Goal: Communication & Community: Answer question/provide support

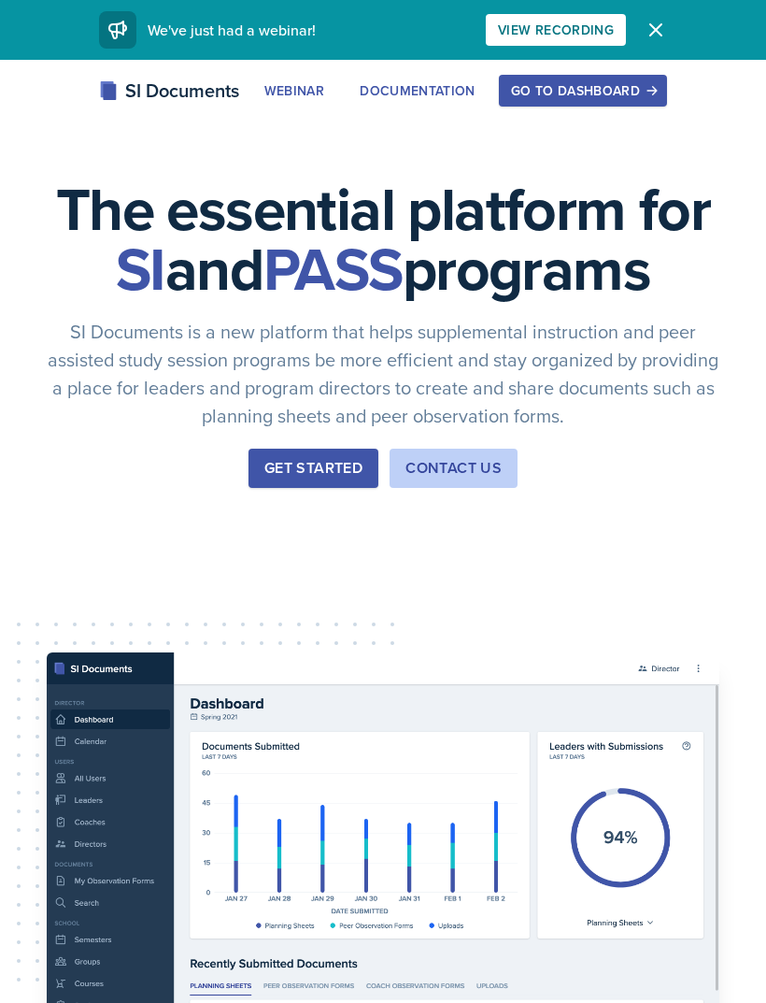
click at [592, 88] on div "Go to Dashboard" at bounding box center [583, 90] width 144 height 15
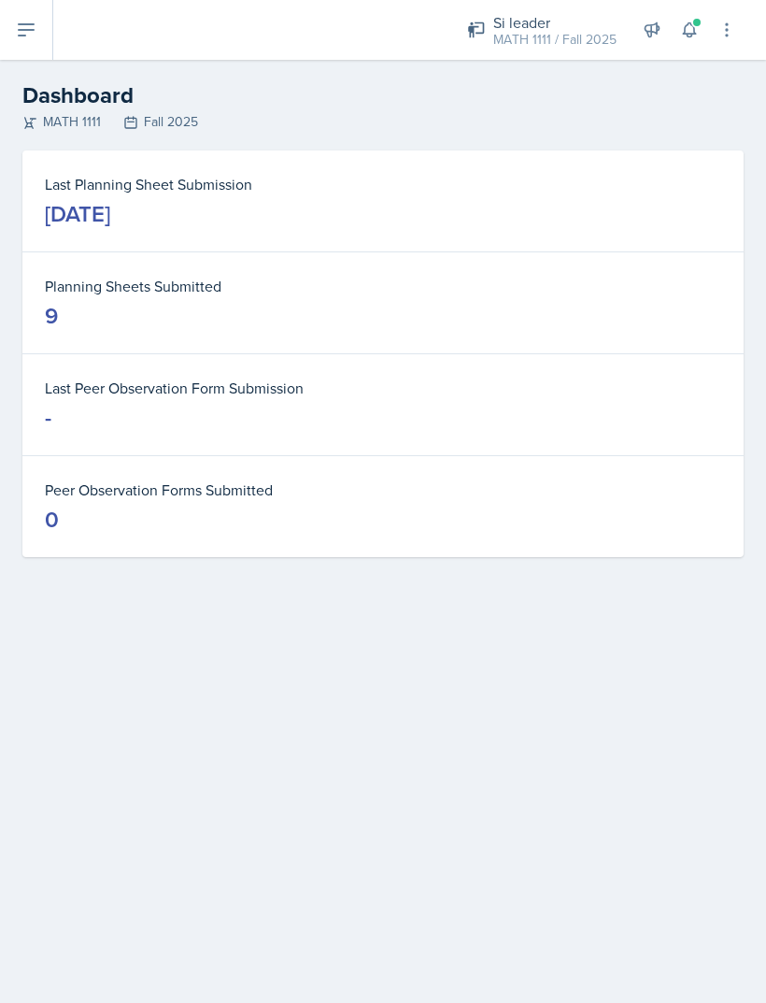
click at [654, 178] on dt "Last Planning Sheet Submission" at bounding box center [383, 184] width 677 height 22
click at [42, 31] on button at bounding box center [26, 30] width 53 height 60
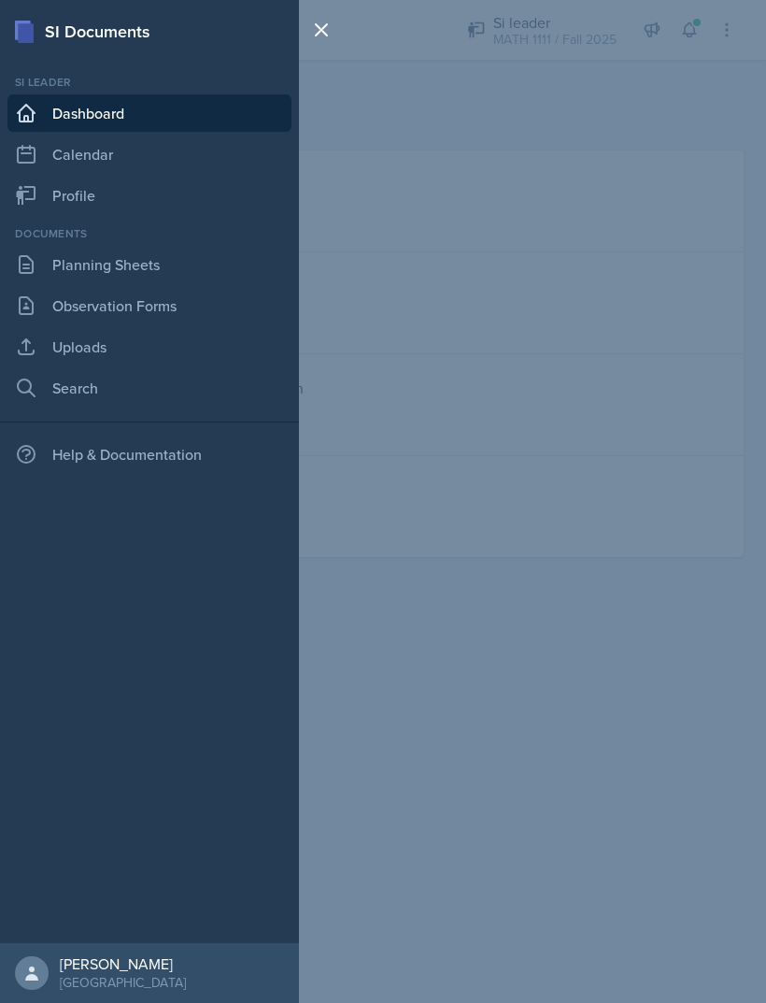
click at [158, 350] on link "Uploads" at bounding box center [149, 346] width 284 height 37
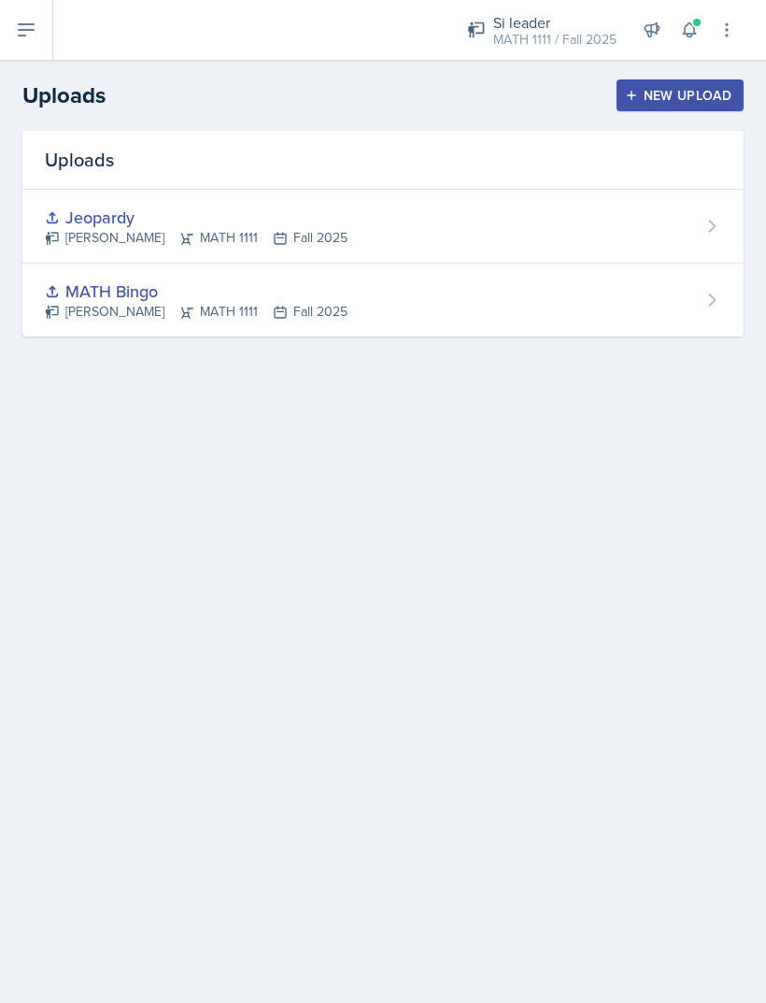
click at [697, 103] on div "New Upload" at bounding box center [681, 95] width 104 height 15
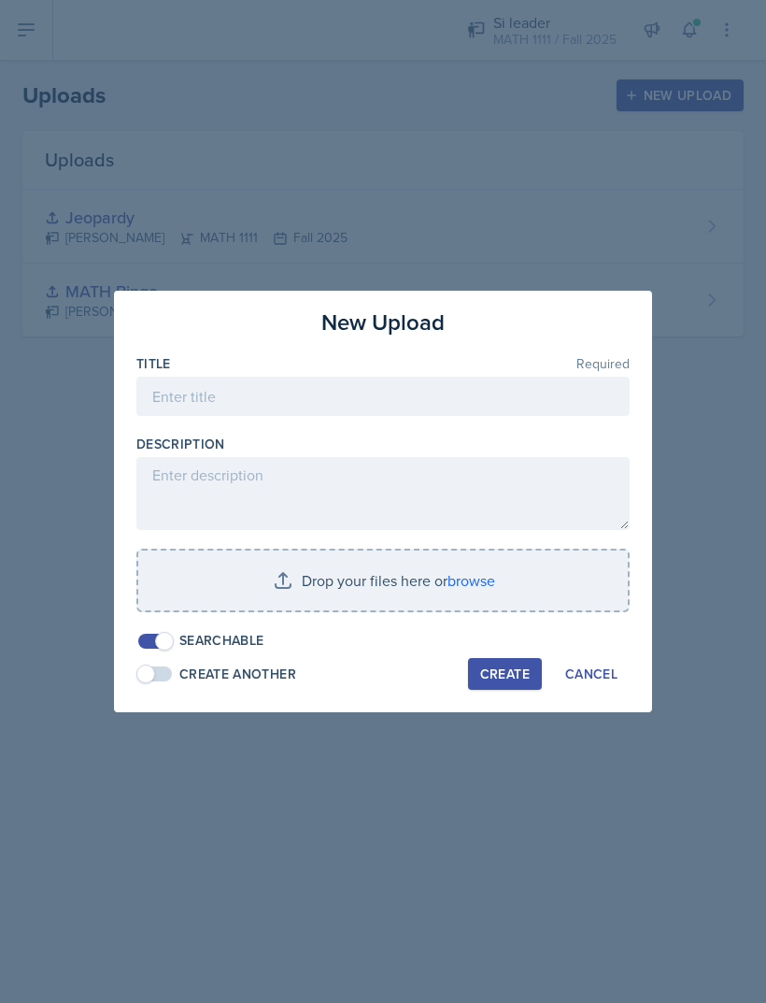
click at [478, 580] on input "file" at bounding box center [383, 580] width 490 height 60
click at [170, 674] on span at bounding box center [155, 673] width 34 height 15
click at [485, 577] on input "file" at bounding box center [383, 580] width 490 height 60
click at [169, 645] on span at bounding box center [164, 641] width 19 height 19
click at [450, 580] on input "file" at bounding box center [383, 580] width 490 height 60
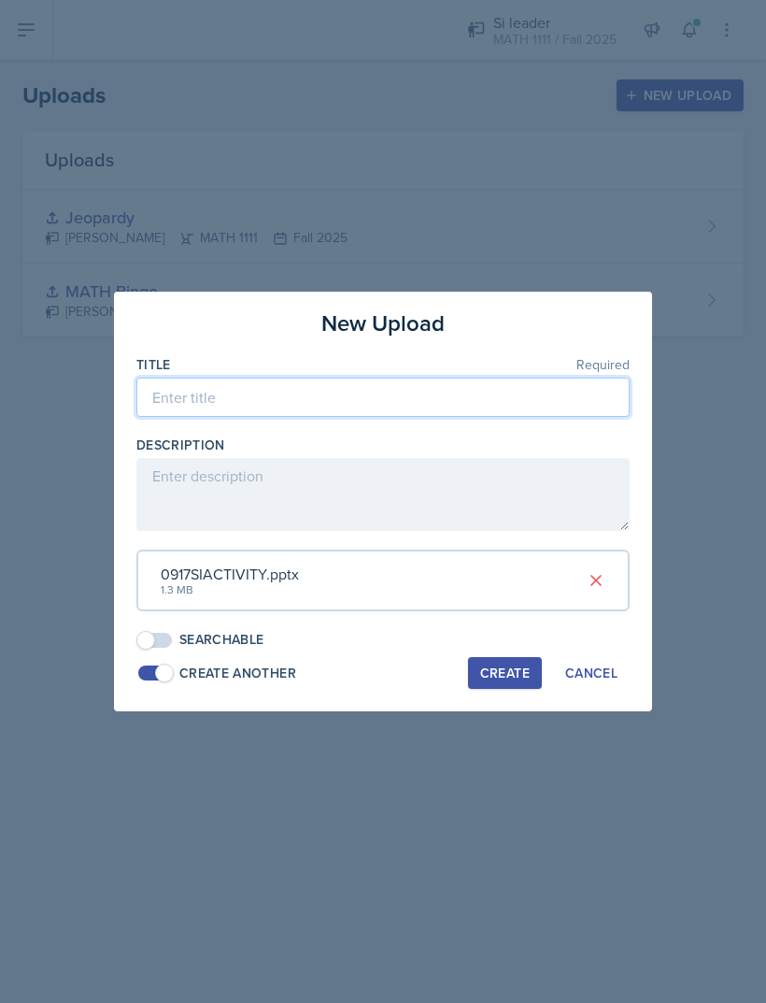
click at [409, 417] on input at bounding box center [382, 397] width 493 height 39
type input "0917Powerpoint"
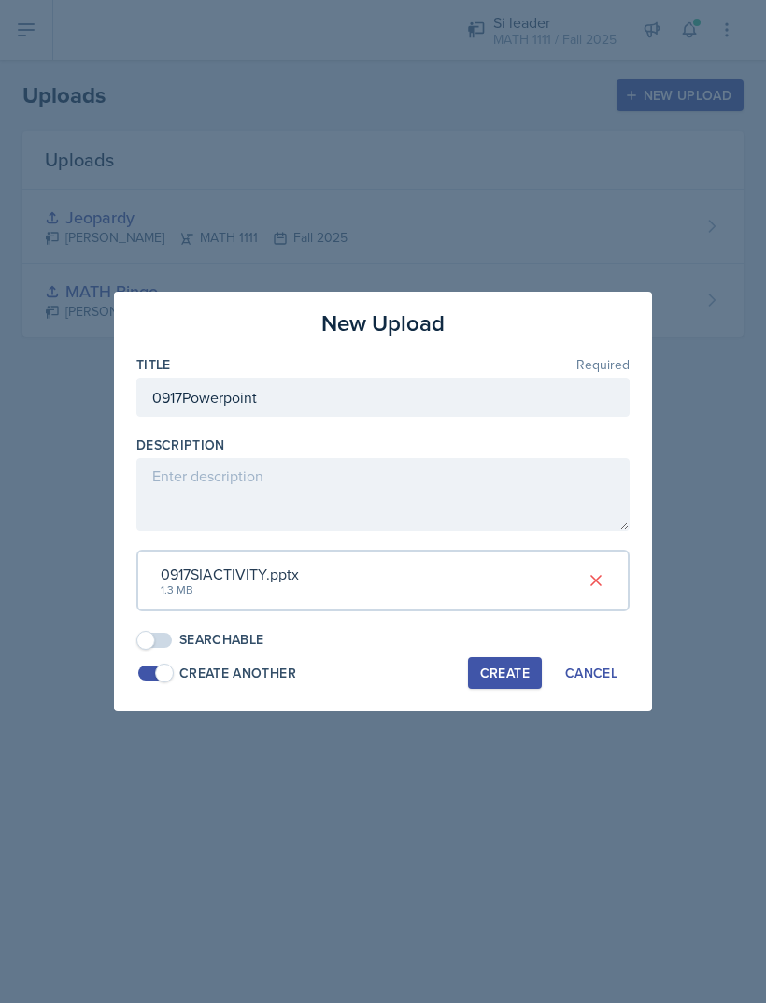
click at [515, 665] on div "Create" at bounding box center [505, 672] width 50 height 15
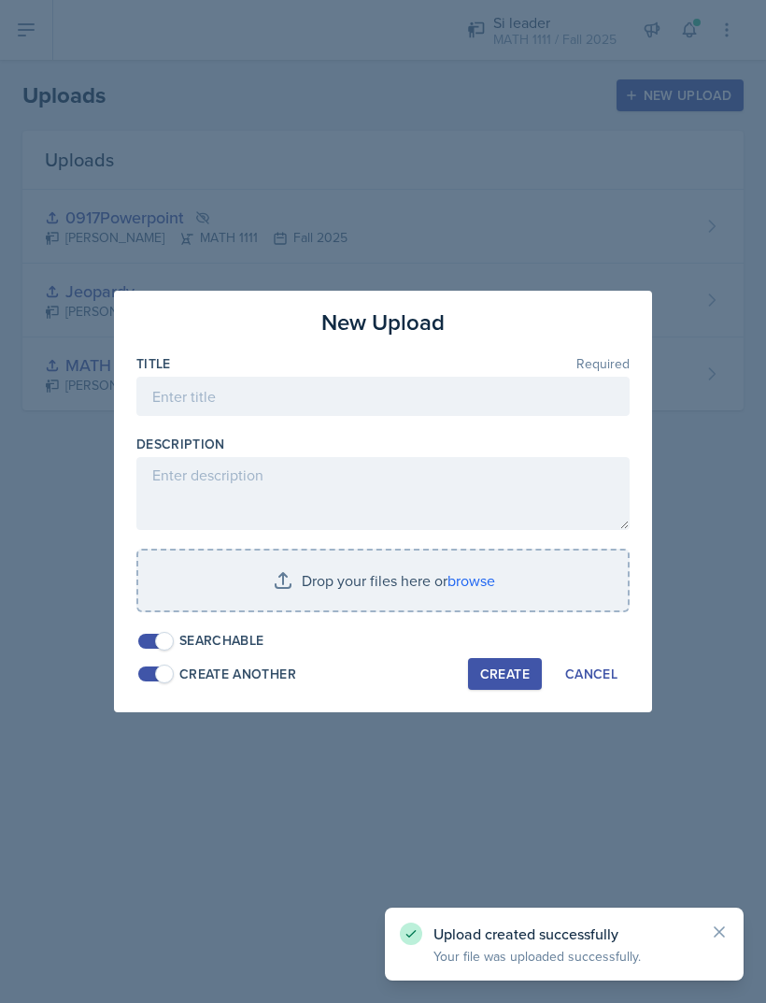
click at [597, 666] on div "Cancel" at bounding box center [591, 673] width 52 height 15
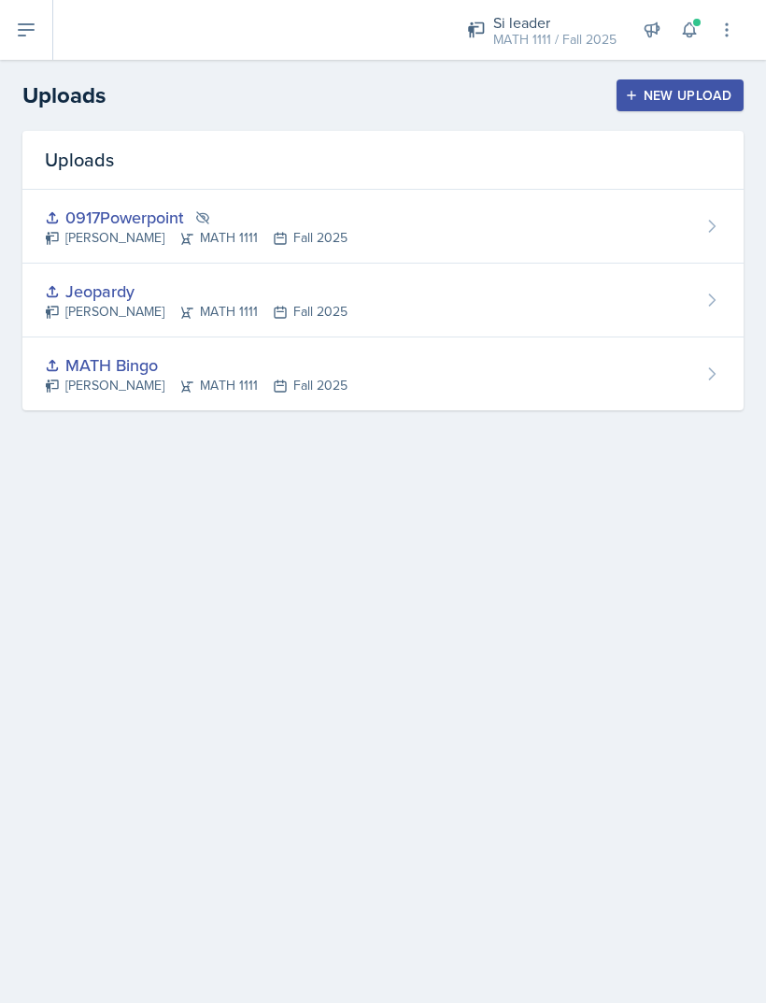
click at [411, 992] on main "Uploads New Upload Uploads 0917Powerpoint LaNiesha Sparks MATH 1111 Fall 2025 J…" at bounding box center [383, 531] width 766 height 943
click at [690, 107] on button "New Upload" at bounding box center [681, 95] width 128 height 32
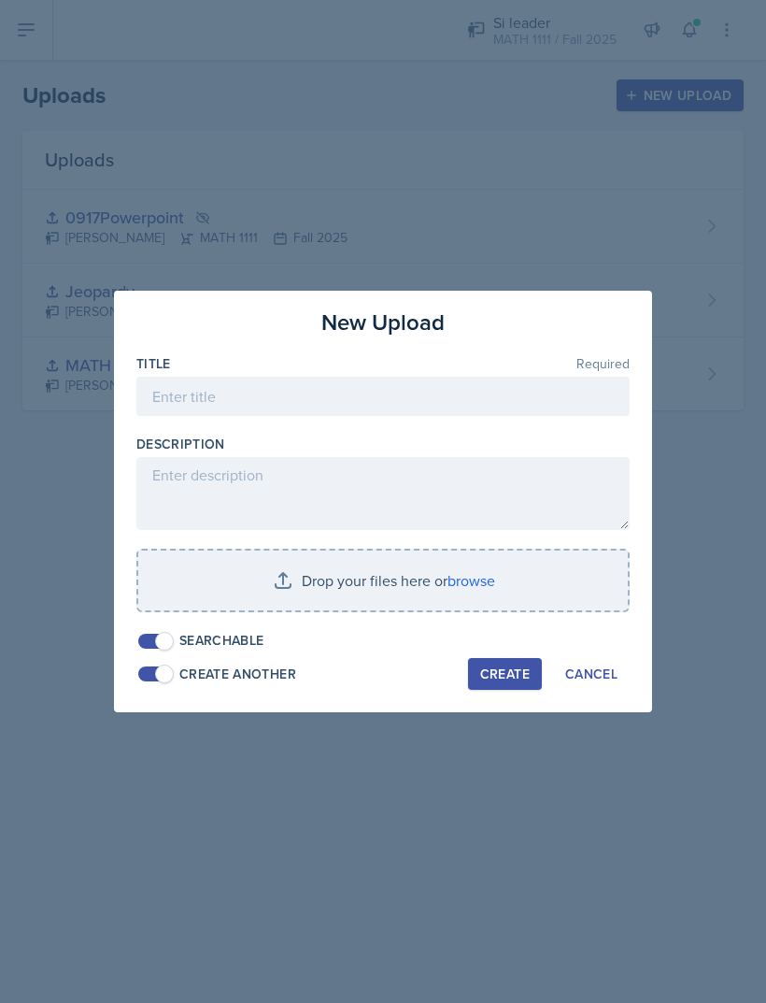
click at [167, 681] on span at bounding box center [164, 673] width 19 height 19
click at [357, 589] on input "file" at bounding box center [383, 580] width 490 height 60
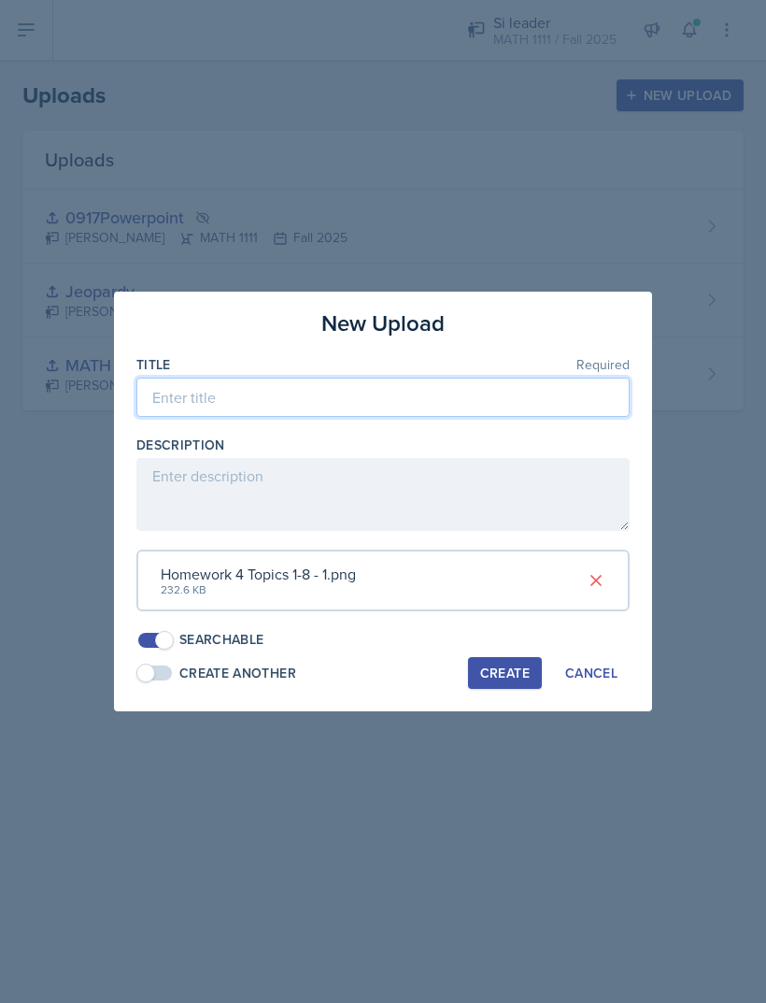
click at [412, 392] on input at bounding box center [382, 397] width 493 height 39
type input "W"
type input "0917Worksheet"
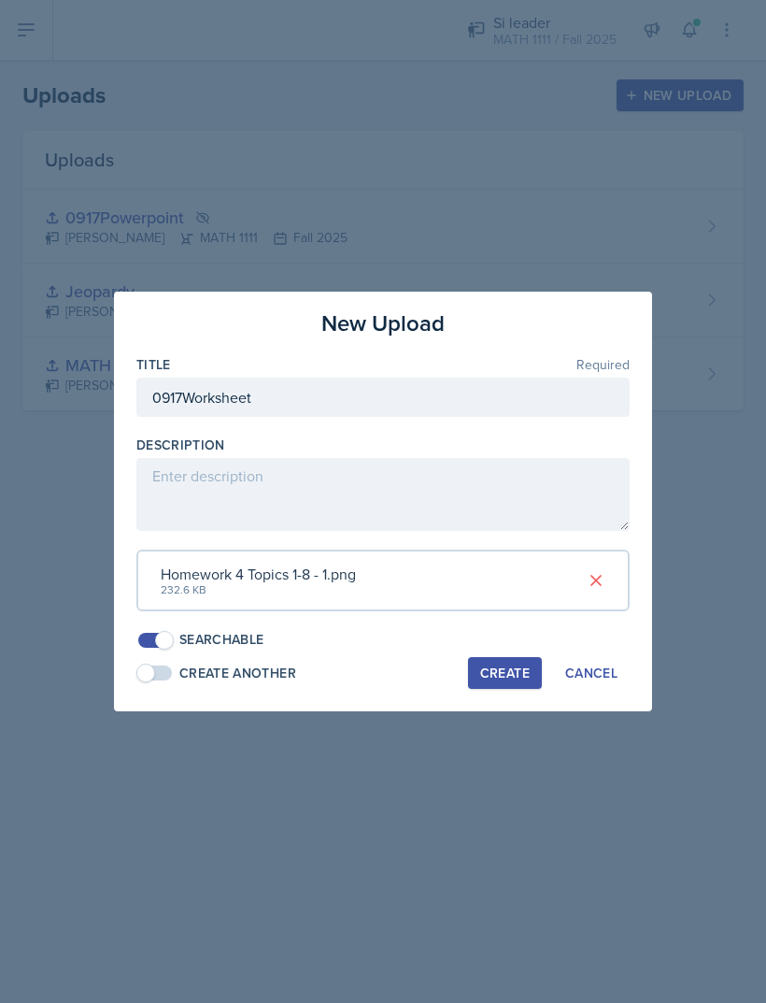
click at [528, 665] on div "Create" at bounding box center [505, 672] width 50 height 15
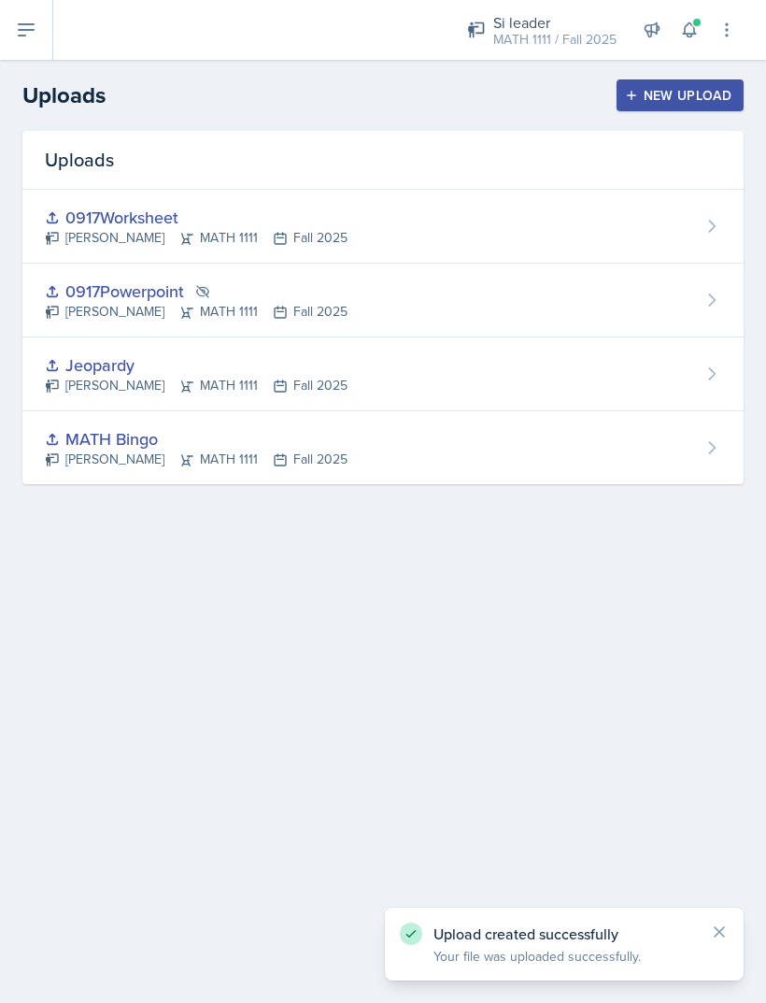
click at [24, 32] on icon at bounding box center [26, 30] width 22 height 22
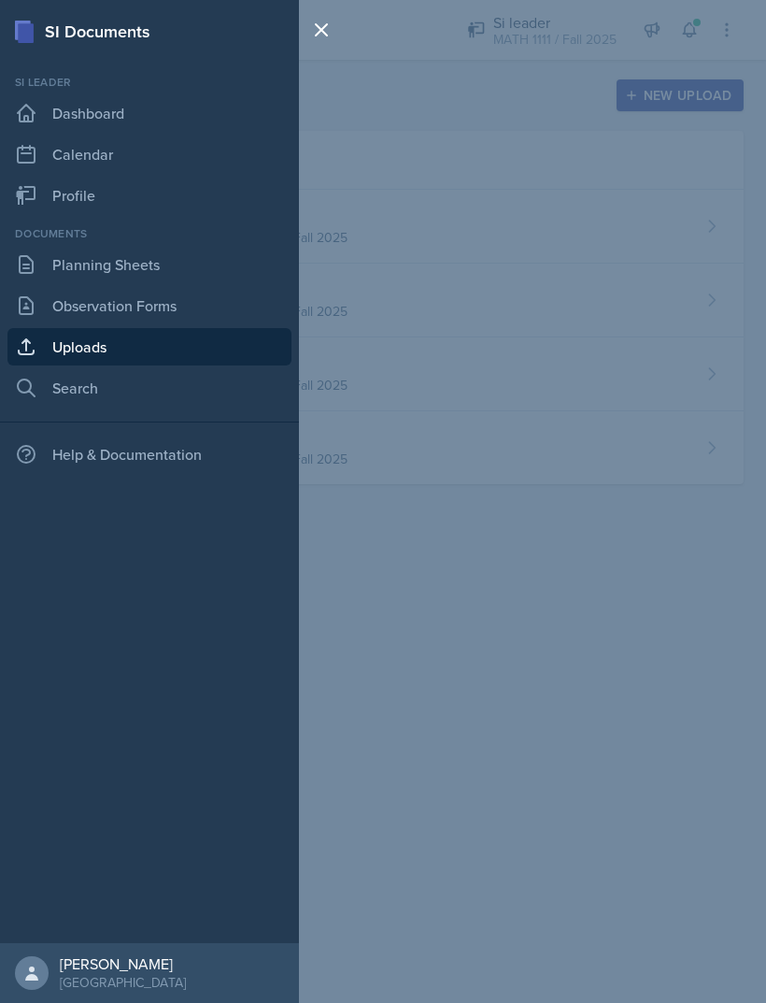
click at [120, 254] on link "Planning Sheets" at bounding box center [149, 264] width 284 height 37
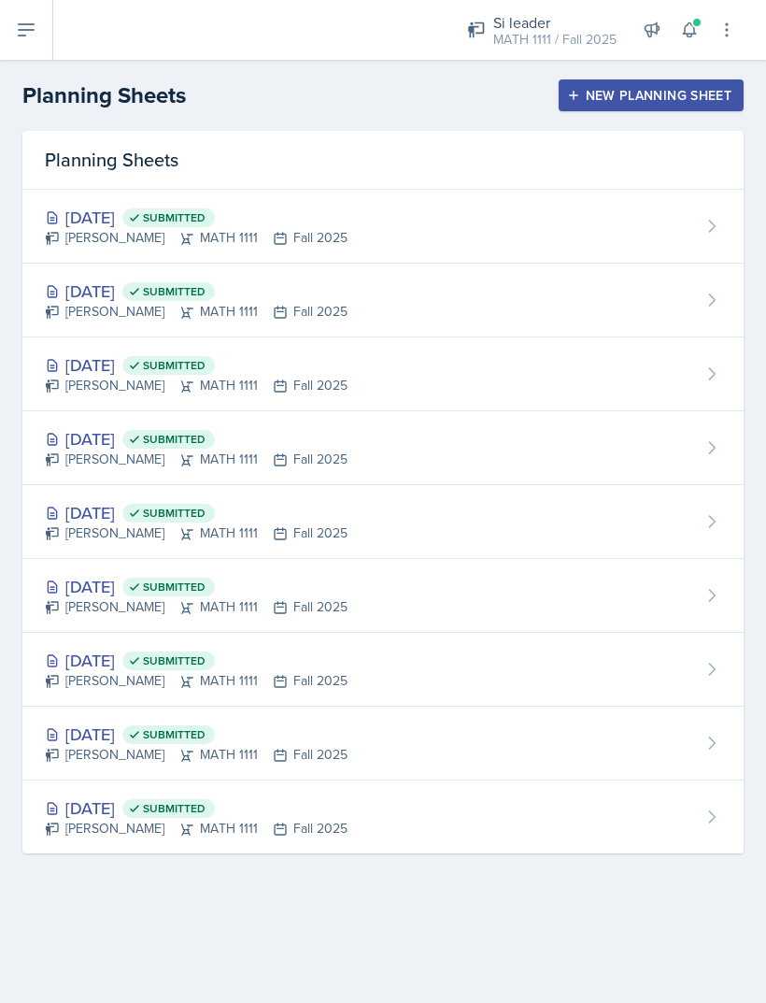
click at [534, 237] on div "Sep 17th, 2025 Submitted LaNiesha Sparks MATH 1111 Fall 2025" at bounding box center [382, 227] width 721 height 74
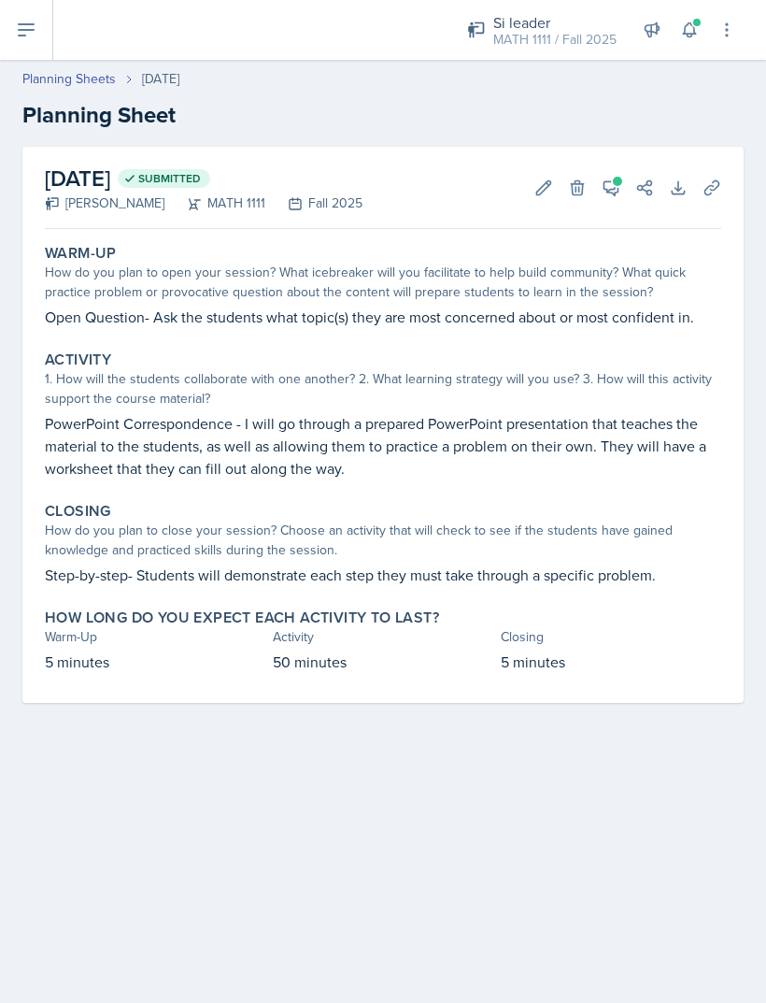
click at [620, 191] on icon at bounding box center [611, 187] width 19 height 19
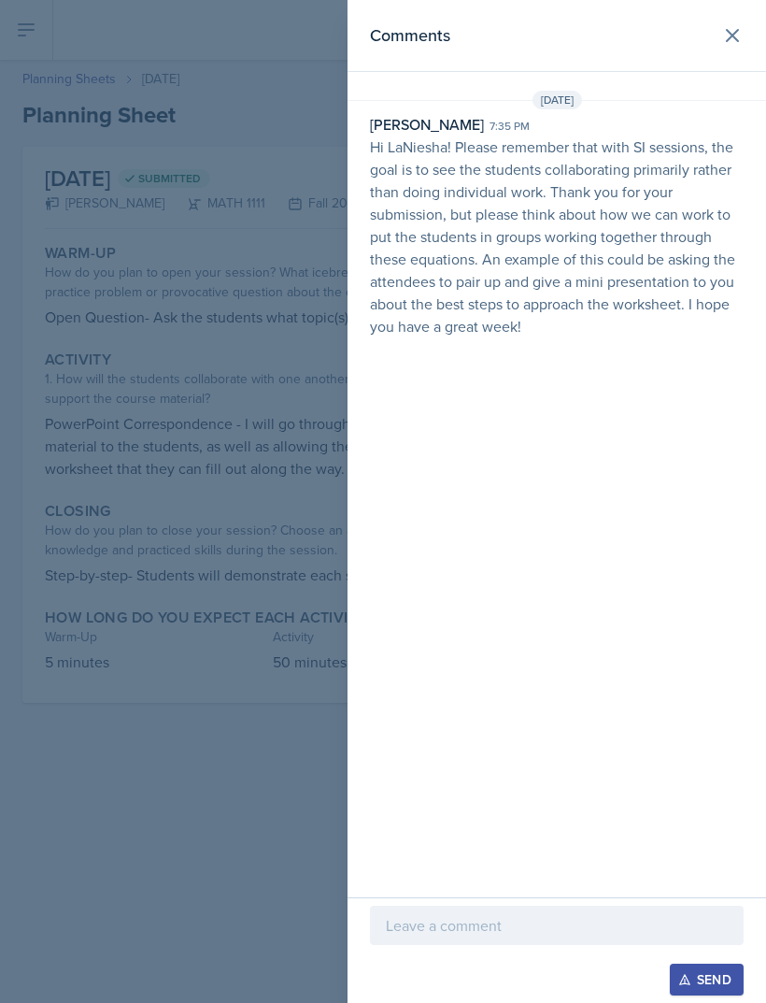
click at [482, 920] on p at bounding box center [557, 925] width 342 height 22
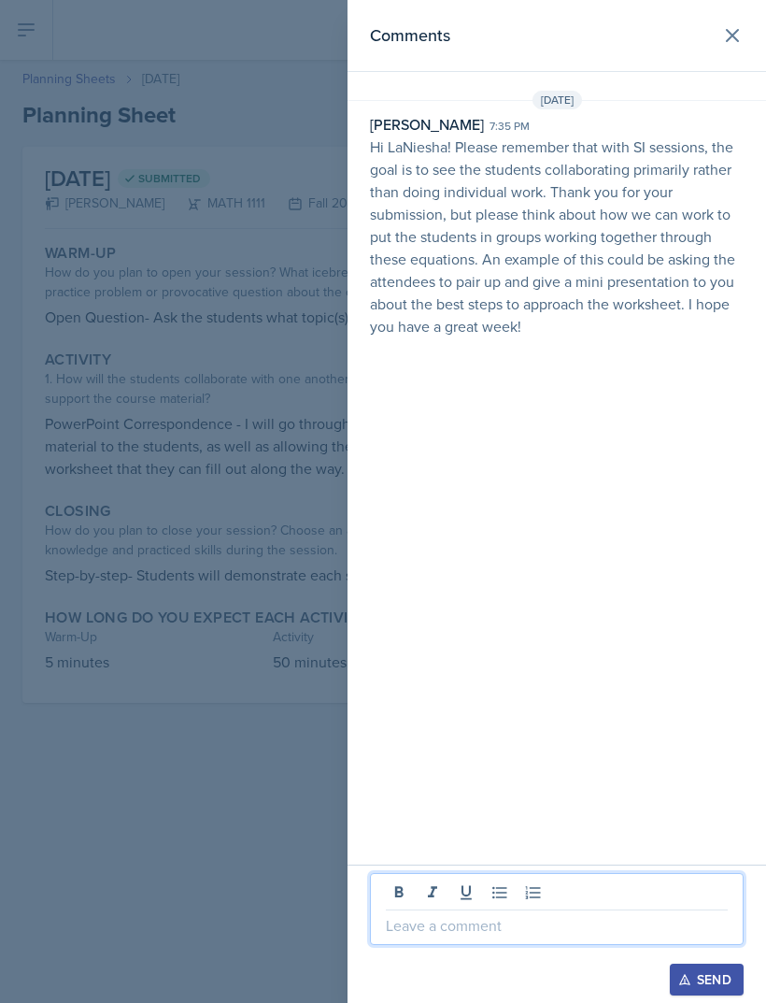
scroll to position [60, 0]
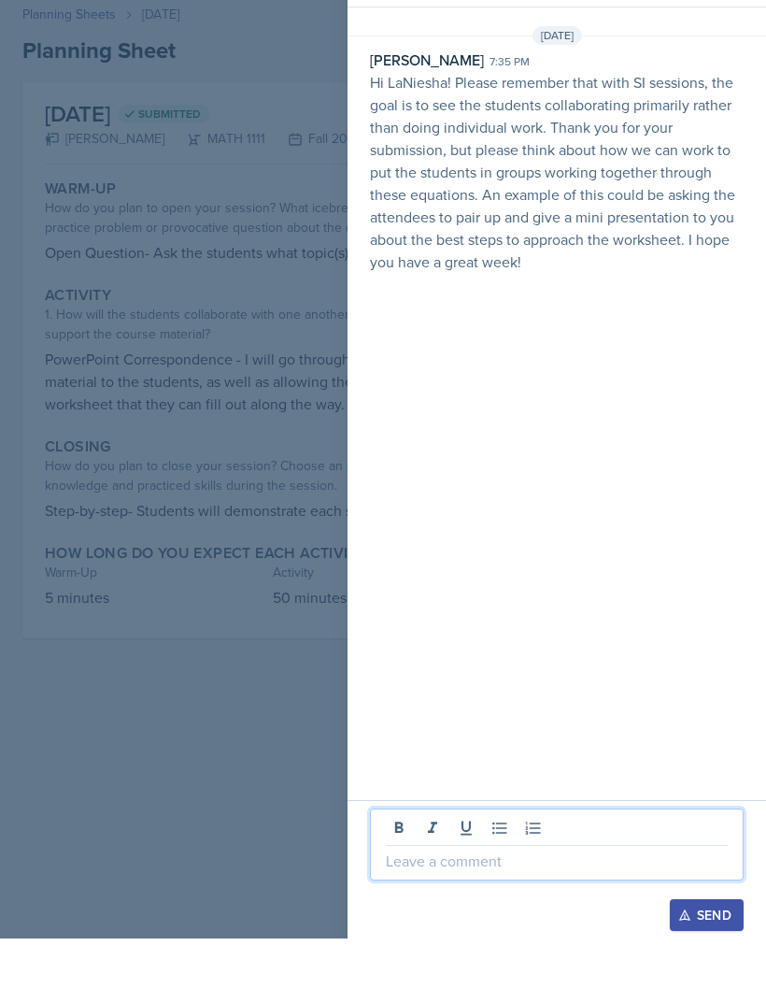
click at [480, 914] on p at bounding box center [557, 925] width 342 height 22
click at [590, 591] on div "Comments Sep 15th, 2025 Nakiya Ham-Bloomquist 7:35 pm Hi LaNiesha! Please remem…" at bounding box center [557, 432] width 419 height 864
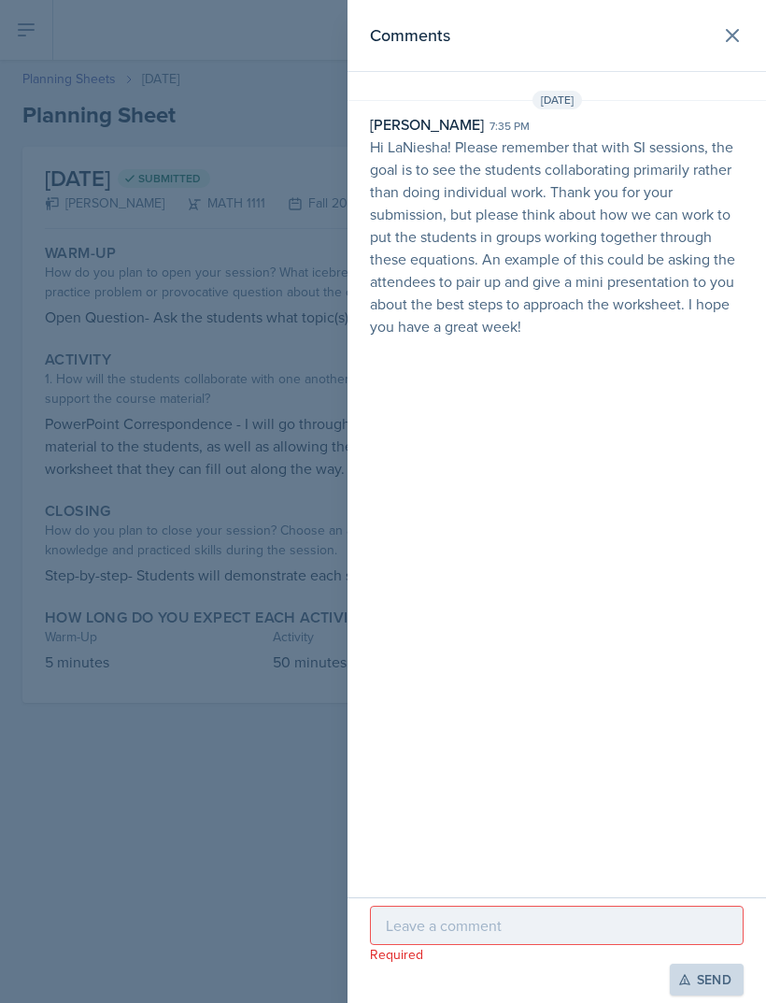
click at [733, 35] on icon at bounding box center [732, 35] width 11 height 11
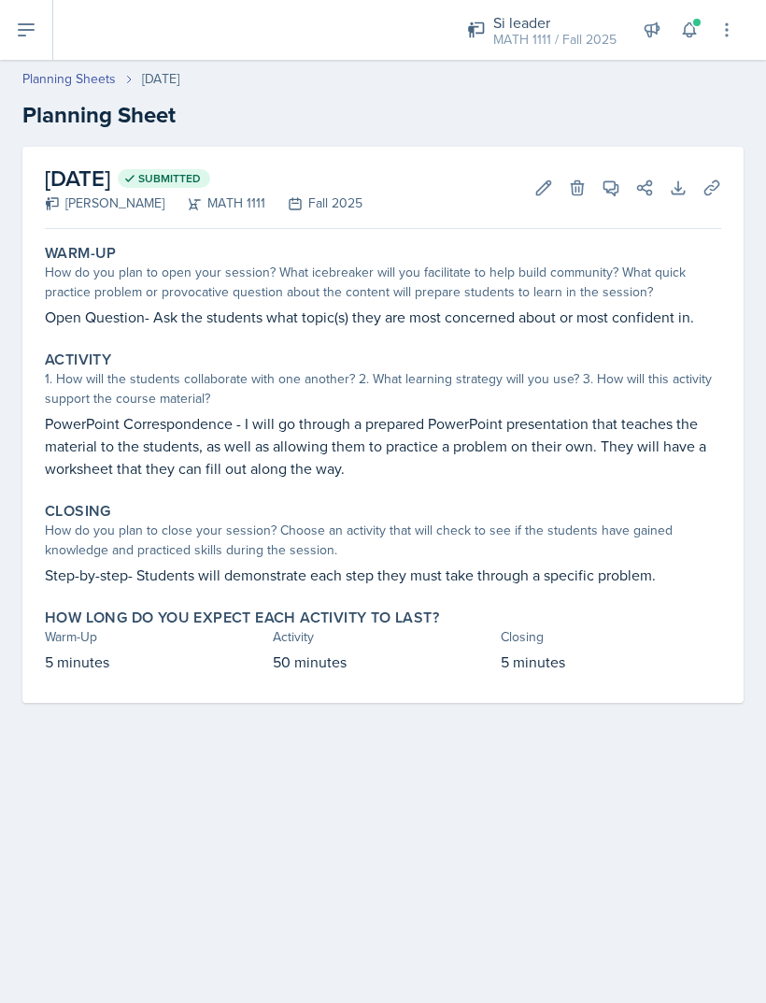
click at [606, 181] on icon at bounding box center [612, 188] width 14 height 14
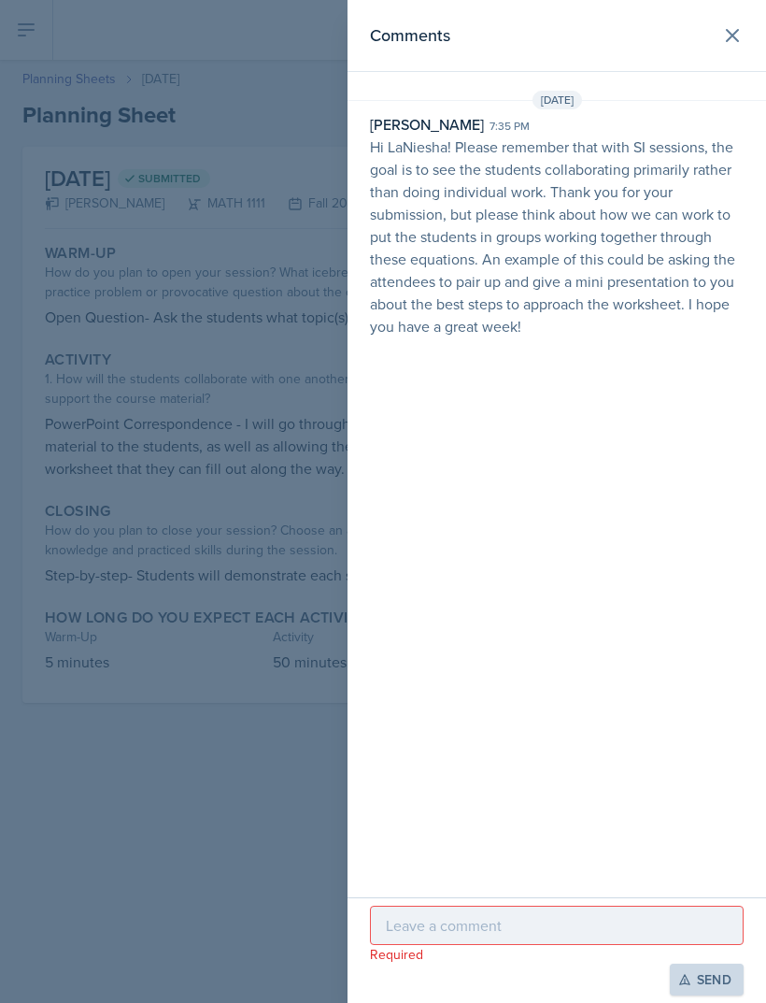
click at [513, 923] on p at bounding box center [557, 925] width 342 height 22
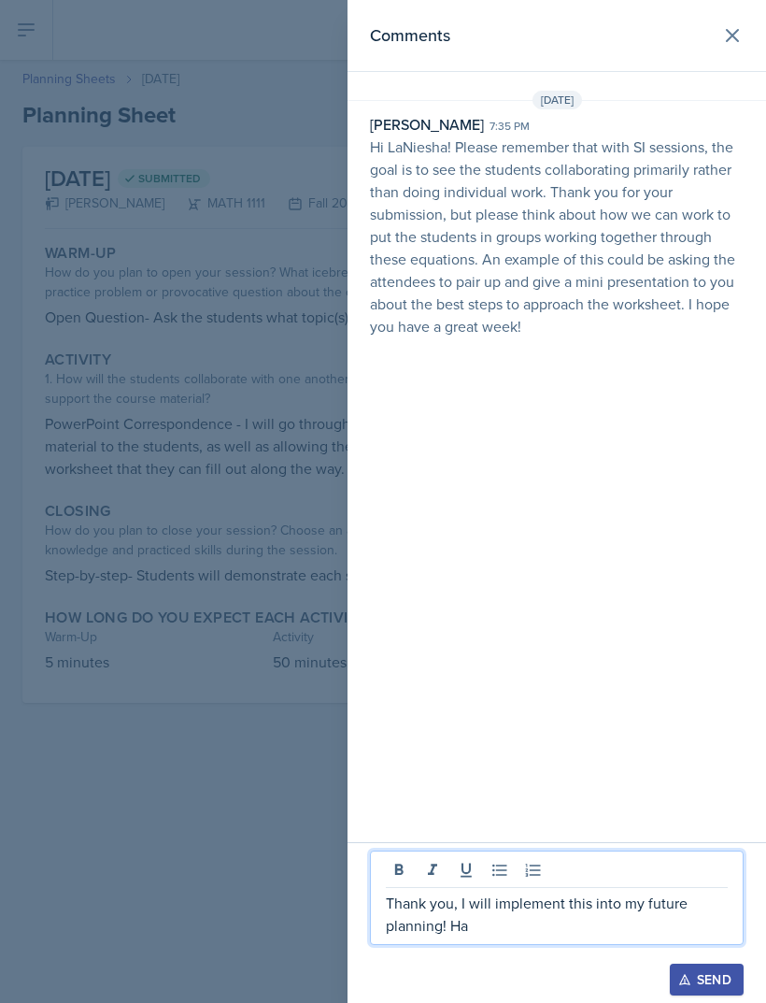
click at [21, 944] on div at bounding box center [383, 501] width 766 height 1003
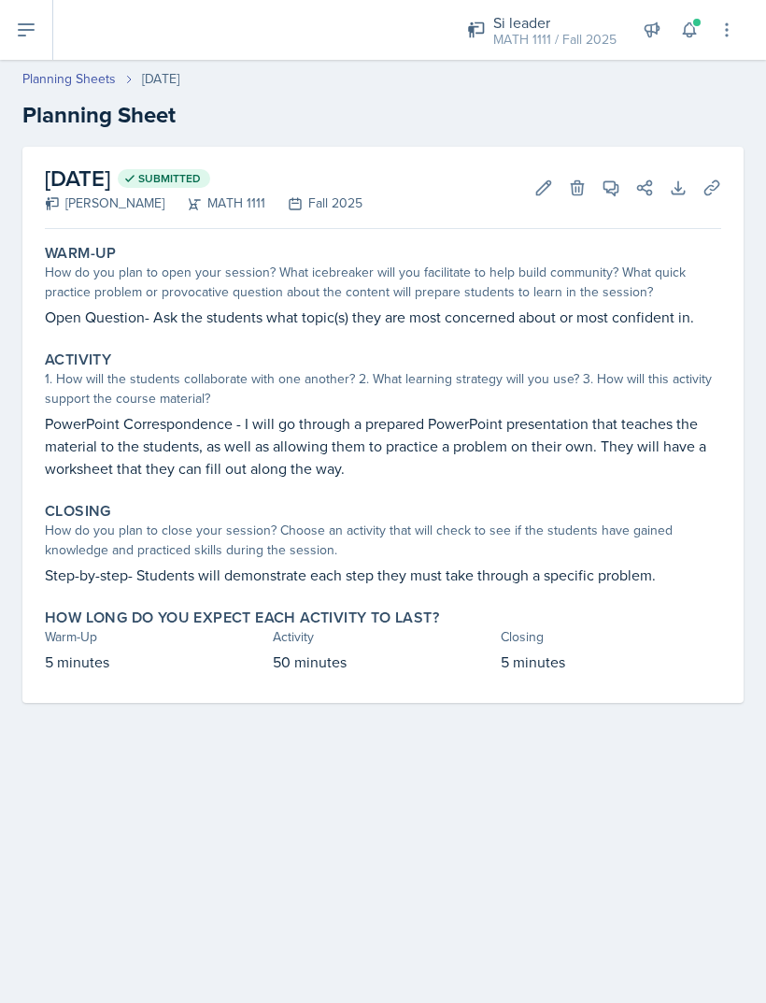
click at [557, 768] on main "Planning Sheets Sep 17th, 2025 Planning Sheet September 17th, 2025 Submitted La…" at bounding box center [383, 531] width 766 height 943
click at [603, 178] on icon at bounding box center [611, 187] width 19 height 19
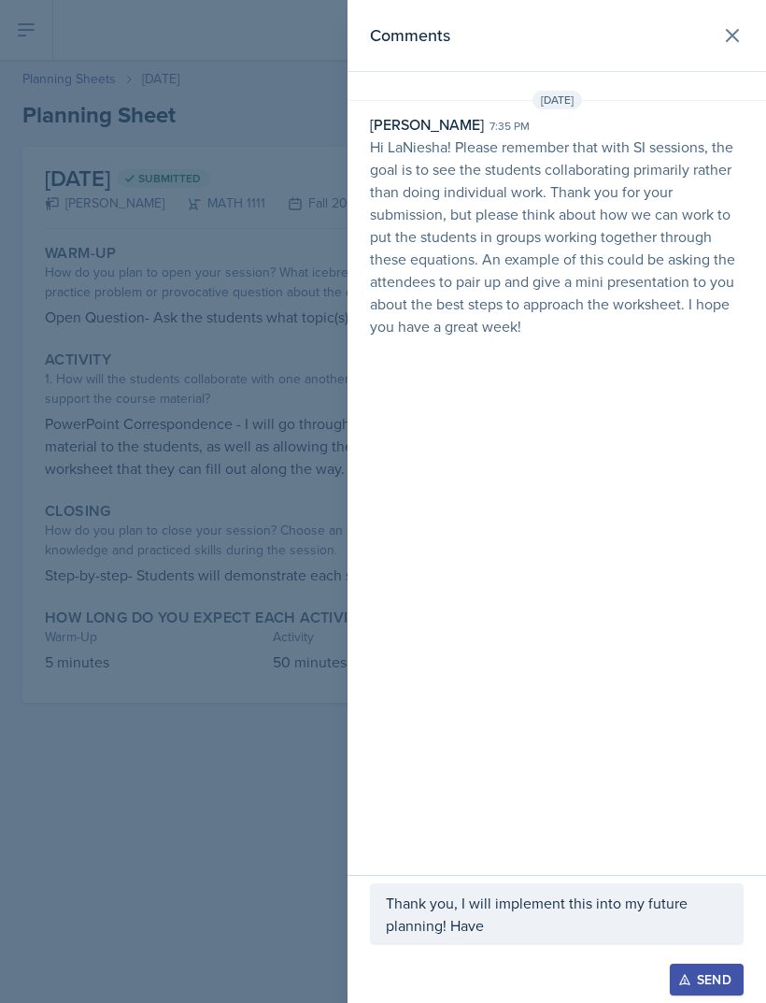
click at [520, 916] on p "Thank you, I will implement this into my future planning! Have" at bounding box center [557, 913] width 342 height 45
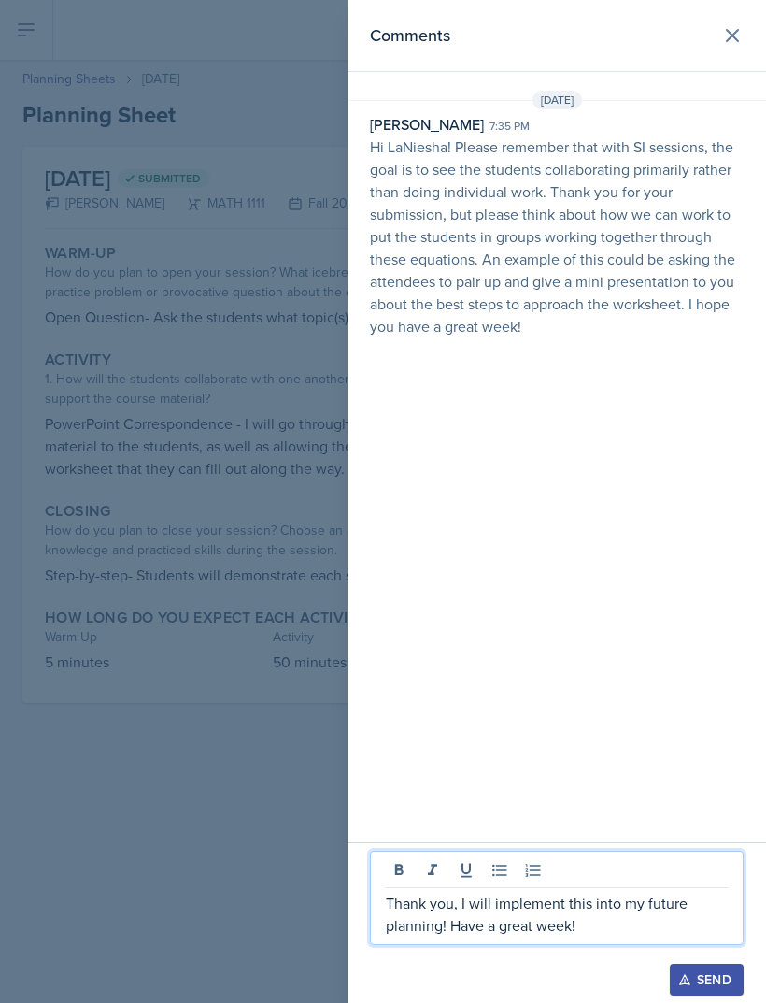
click at [718, 979] on div "Send" at bounding box center [707, 979] width 50 height 15
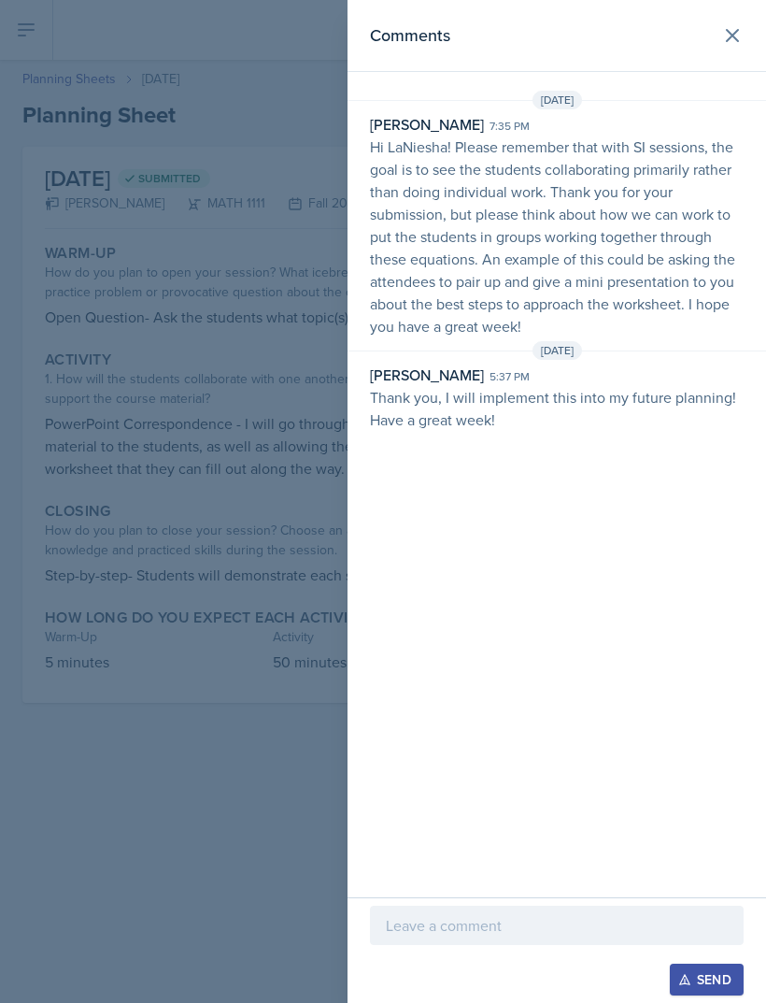
click at [736, 38] on icon at bounding box center [732, 35] width 11 height 11
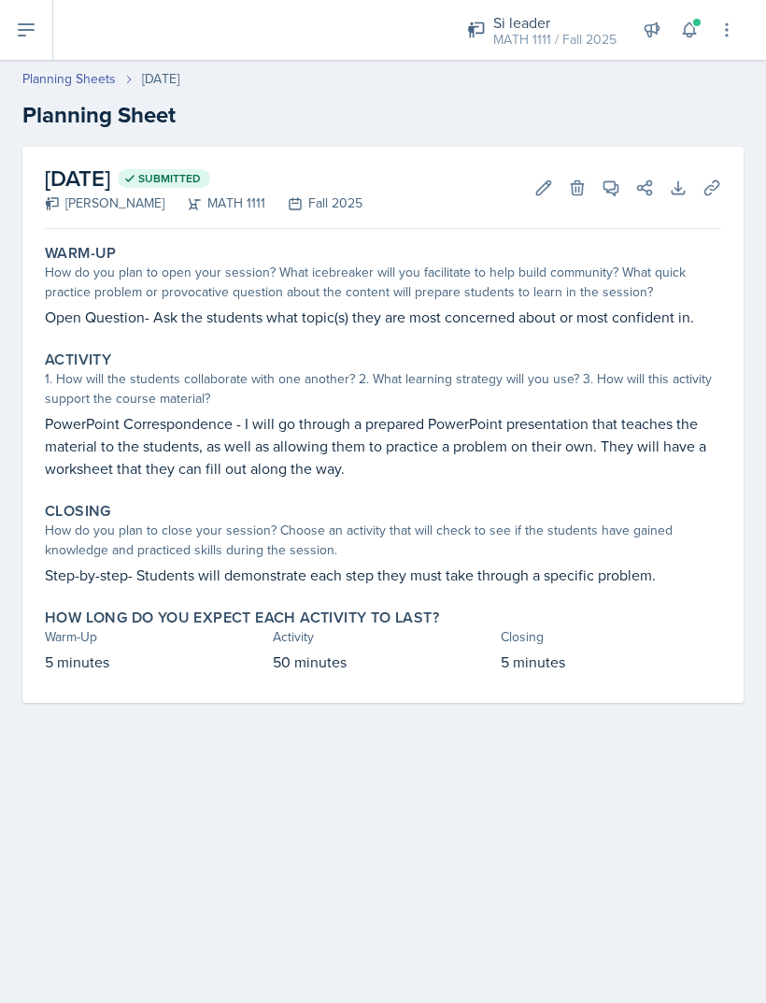
click at [105, 69] on link "Planning Sheets" at bounding box center [68, 79] width 93 height 20
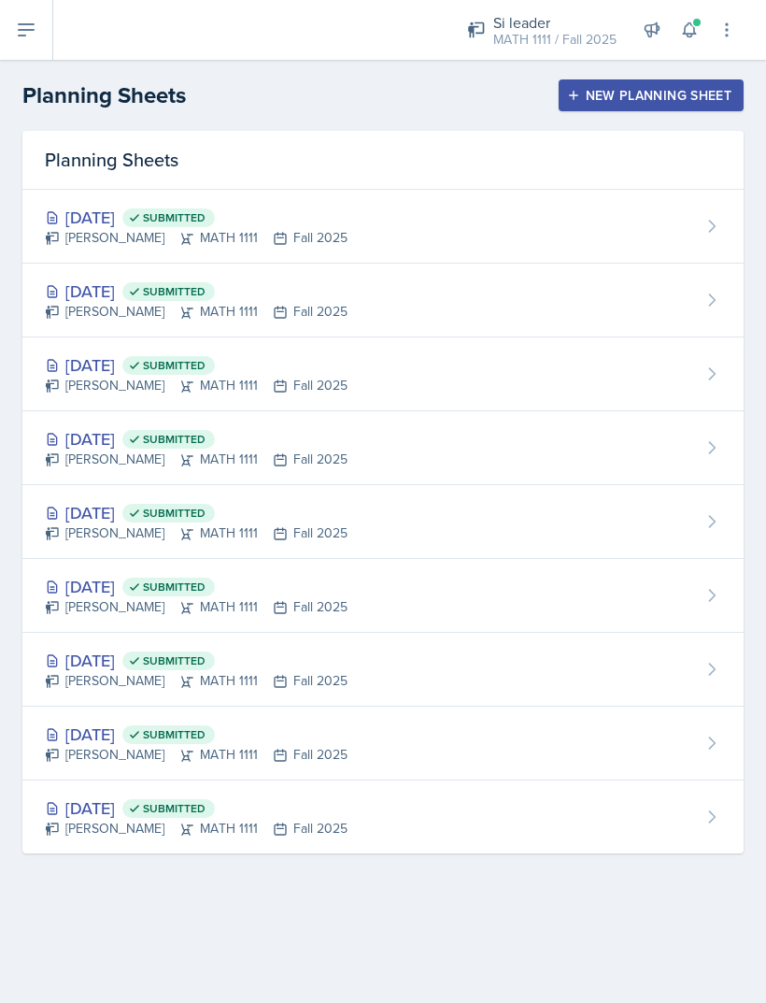
click at [395, 299] on div "Sep 15th, 2025 Submitted LaNiesha Sparks MATH 1111 Fall 2025" at bounding box center [382, 301] width 721 height 74
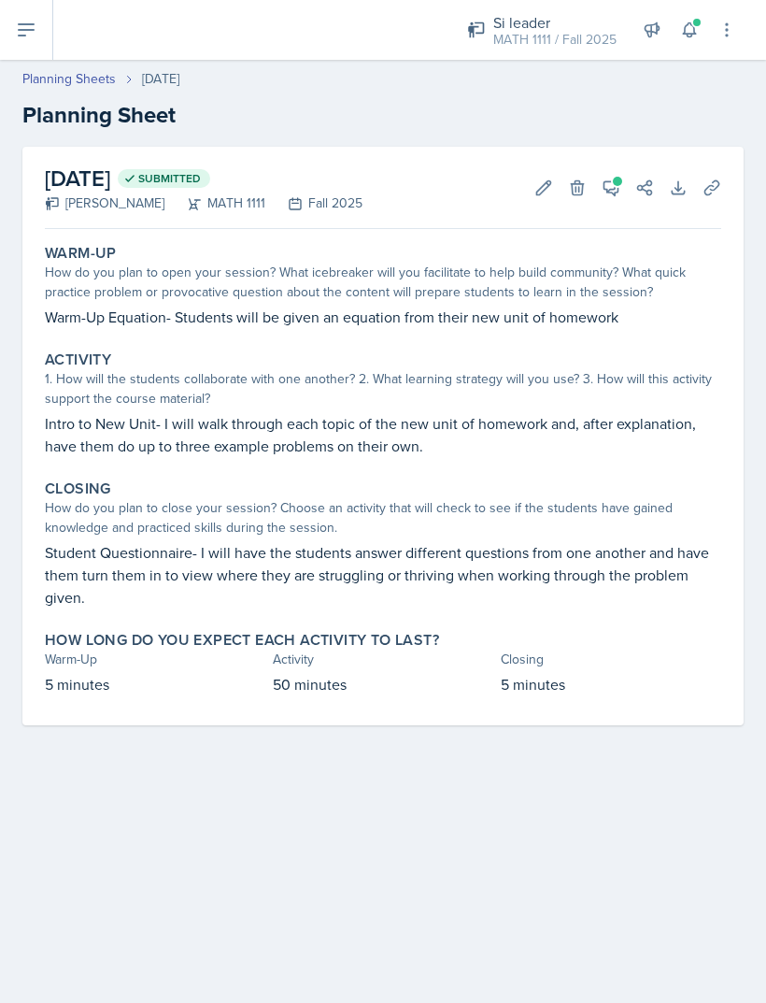
click at [606, 192] on icon at bounding box center [612, 188] width 14 height 14
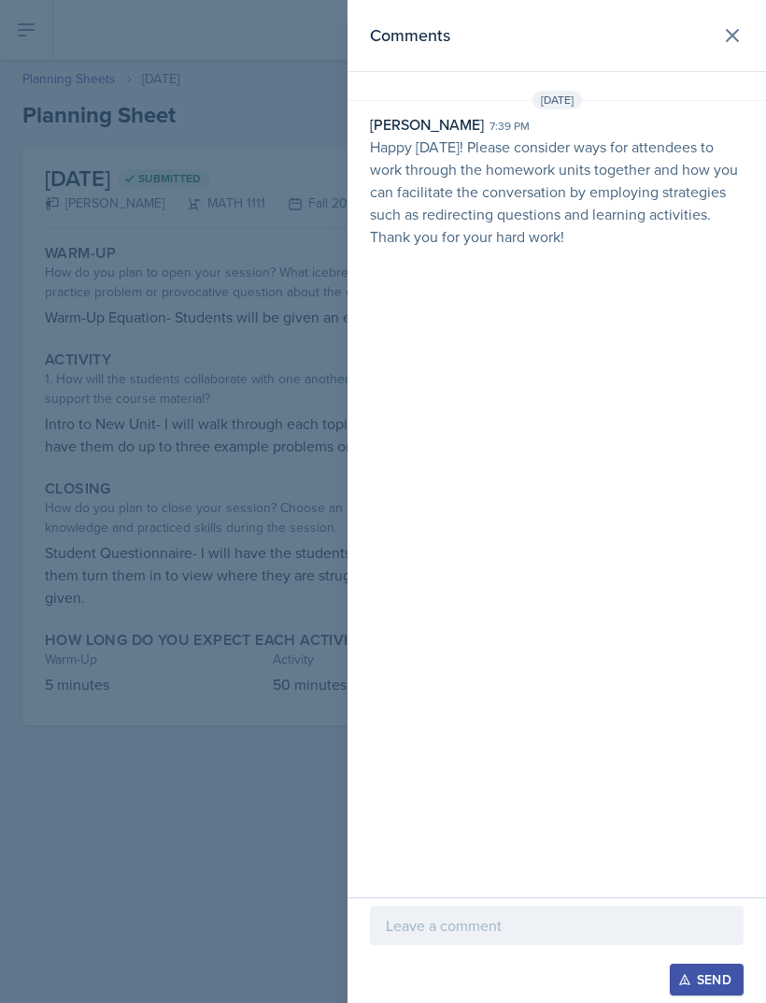
click at [743, 86] on div "Comments Sep 15th, 2025 Nakiya Ham-Bloomquist 7:39 pm Happy Monday! Please cons…" at bounding box center [557, 448] width 419 height 897
click at [728, 107] on div "Sep 15th, 2025" at bounding box center [557, 100] width 419 height 19
click at [758, 106] on div "Sep 15th, 2025" at bounding box center [557, 100] width 419 height 19
click at [730, 96] on div "Sep 15th, 2025" at bounding box center [557, 100] width 419 height 19
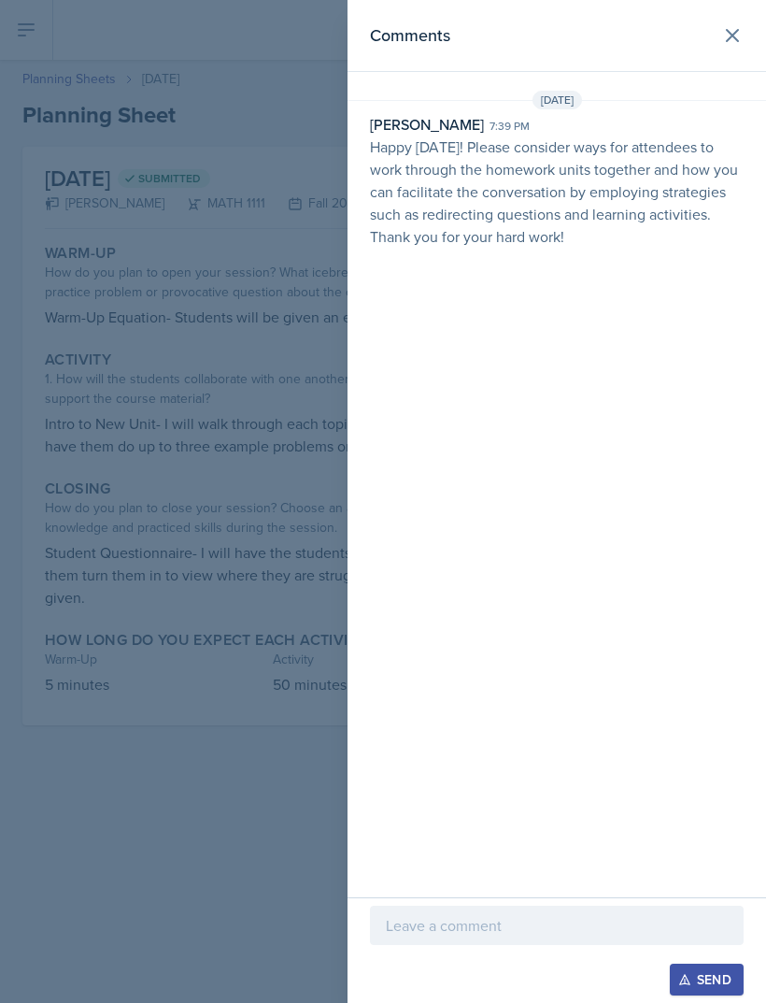
click at [734, 100] on div "Sep 15th, 2025" at bounding box center [557, 100] width 419 height 19
click at [739, 99] on div "Sep 15th, 2025" at bounding box center [557, 100] width 419 height 19
click at [373, 318] on div "Comments Sep 15th, 2025 Nakiya Ham-Bloomquist 7:39 pm Happy Monday! Please cons…" at bounding box center [557, 448] width 419 height 897
click at [308, 453] on div at bounding box center [383, 501] width 766 height 1003
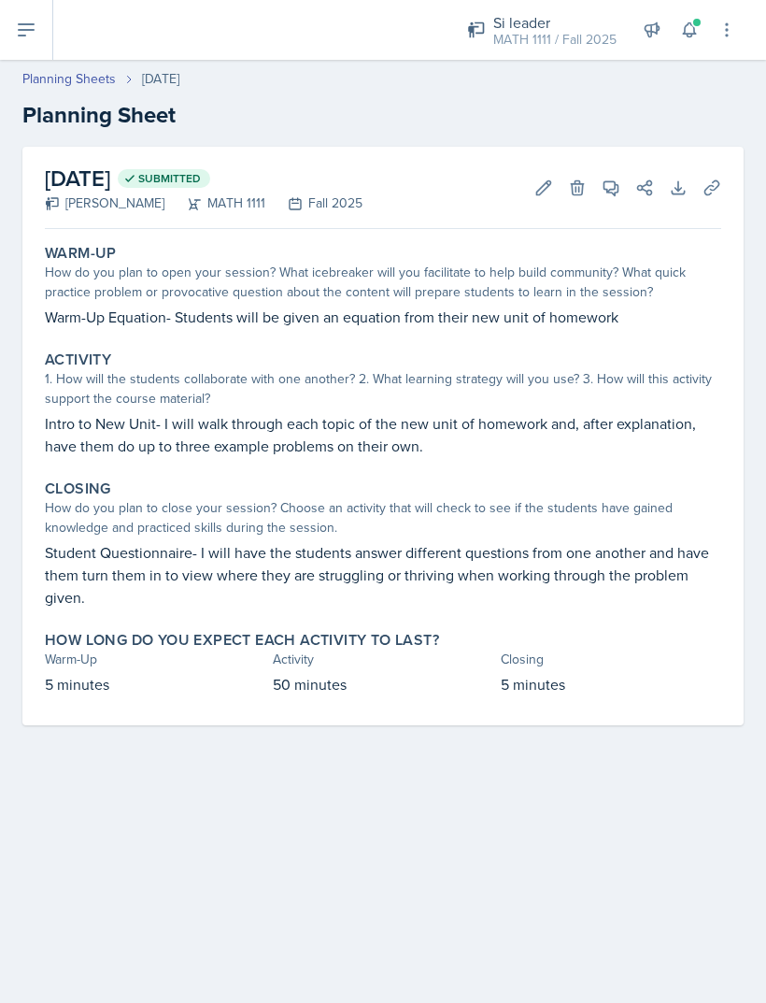
scroll to position [53, 0]
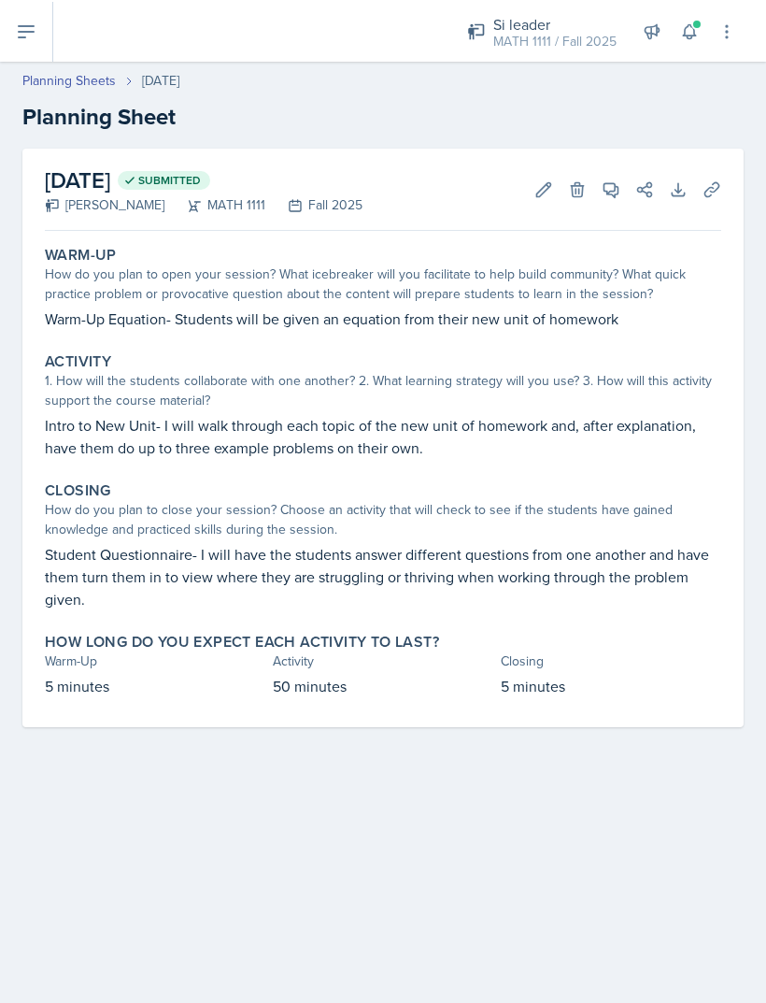
click at [77, 69] on link "Planning Sheets" at bounding box center [68, 79] width 93 height 20
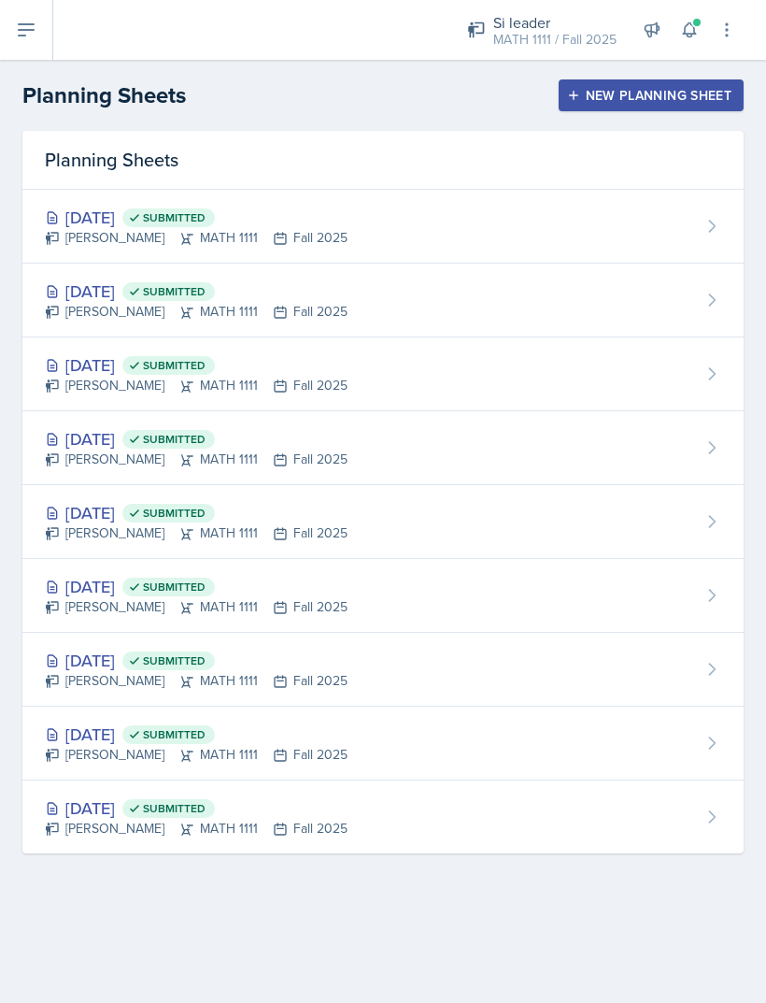
click at [439, 382] on div "Sep 10th, 2025 Submitted LaNiesha Sparks MATH 1111 Fall 2025" at bounding box center [382, 374] width 721 height 74
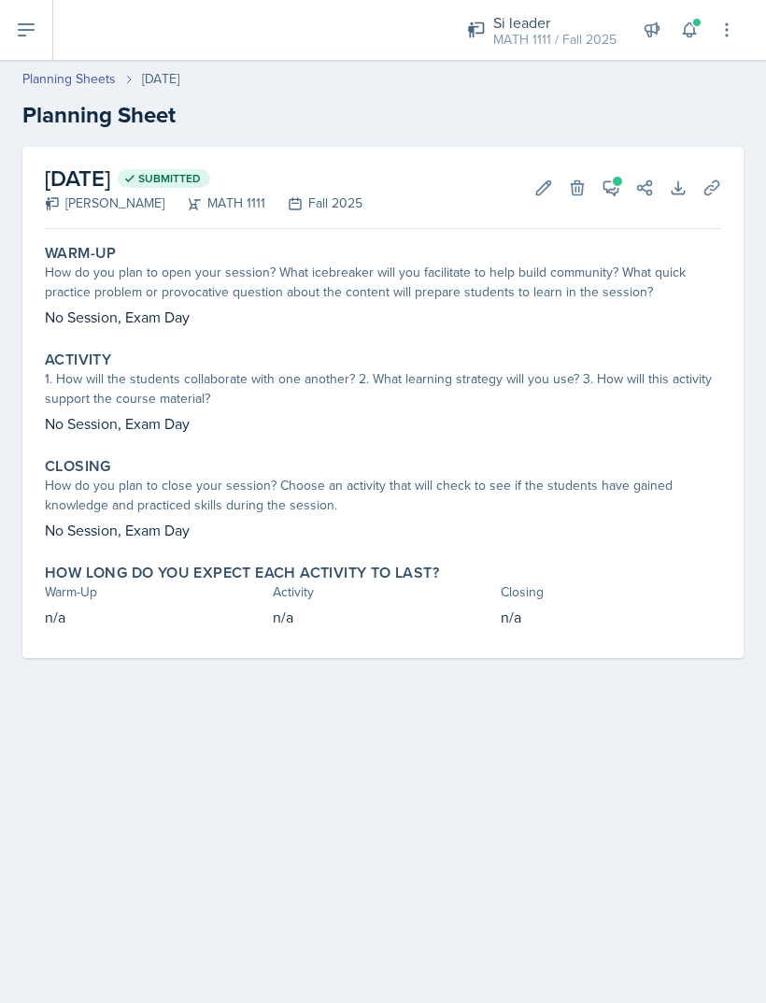
click at [606, 201] on button "View Comments" at bounding box center [611, 188] width 34 height 34
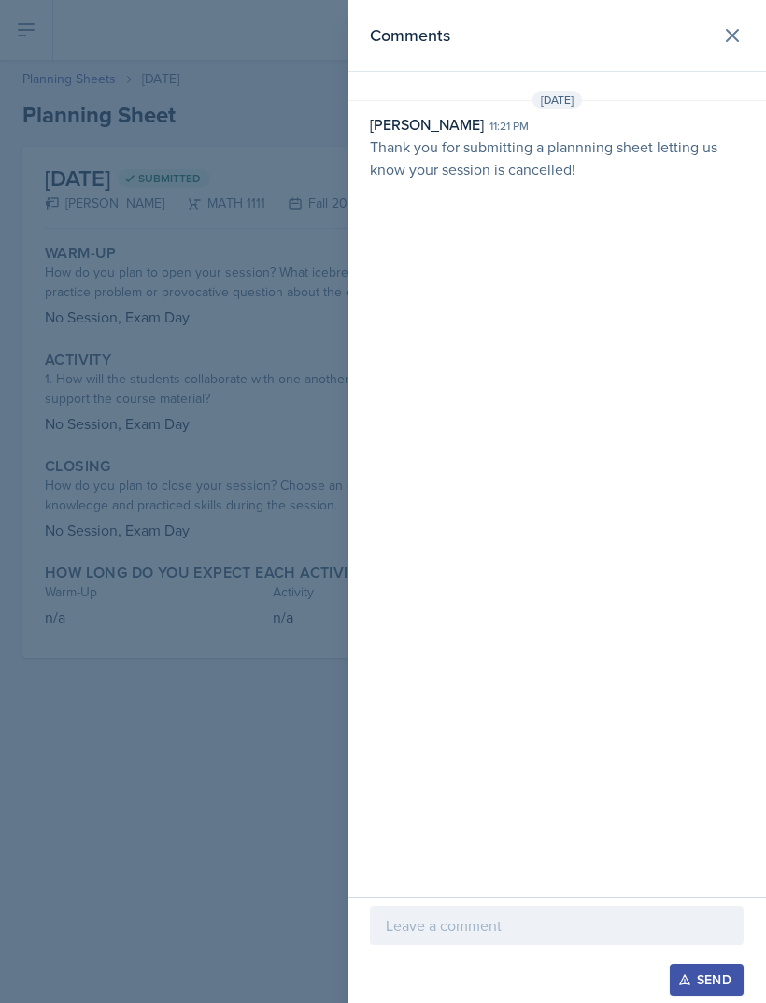
click at [731, 89] on div "Comments Sep 10th, 2025 McKenzie King 11:21 pm Thank you for submitting a plann…" at bounding box center [557, 448] width 419 height 897
click at [728, 83] on div "Comments Sep 10th, 2025 McKenzie King 11:21 pm Thank you for submitting a plann…" at bounding box center [557, 448] width 419 height 897
click at [735, 80] on div "Comments Sep 10th, 2025 McKenzie King 11:21 pm Thank you for submitting a plann…" at bounding box center [557, 448] width 419 height 897
click at [740, 81] on div "Comments Sep 10th, 2025 McKenzie King 11:21 pm Thank you for submitting a plann…" at bounding box center [557, 448] width 419 height 897
click at [729, 88] on div "Comments Sep 10th, 2025 McKenzie King 11:21 pm Thank you for submitting a plann…" at bounding box center [557, 448] width 419 height 897
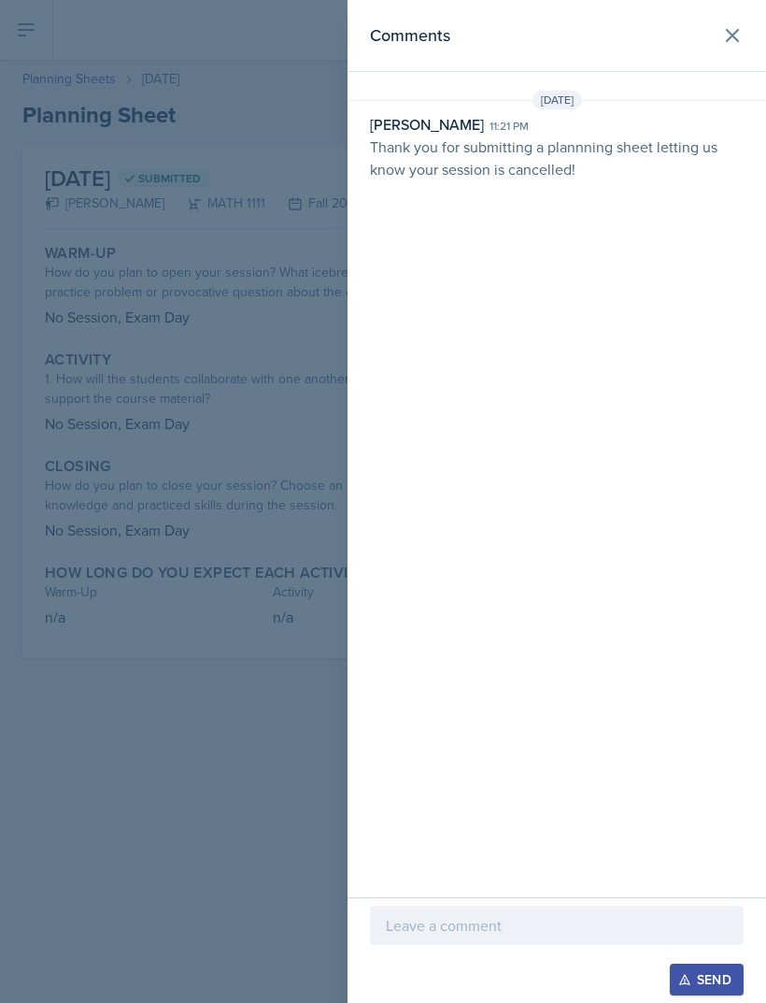
click at [734, 82] on div "Comments Sep 10th, 2025 McKenzie King 11:21 pm Thank you for submitting a plann…" at bounding box center [557, 448] width 419 height 897
click at [729, 74] on div "Comments Sep 10th, 2025 McKenzie King 11:21 pm Thank you for submitting a plann…" at bounding box center [557, 448] width 419 height 897
click at [732, 95] on div "Sep 10th, 2025" at bounding box center [557, 100] width 419 height 19
click at [286, 179] on div at bounding box center [383, 501] width 766 height 1003
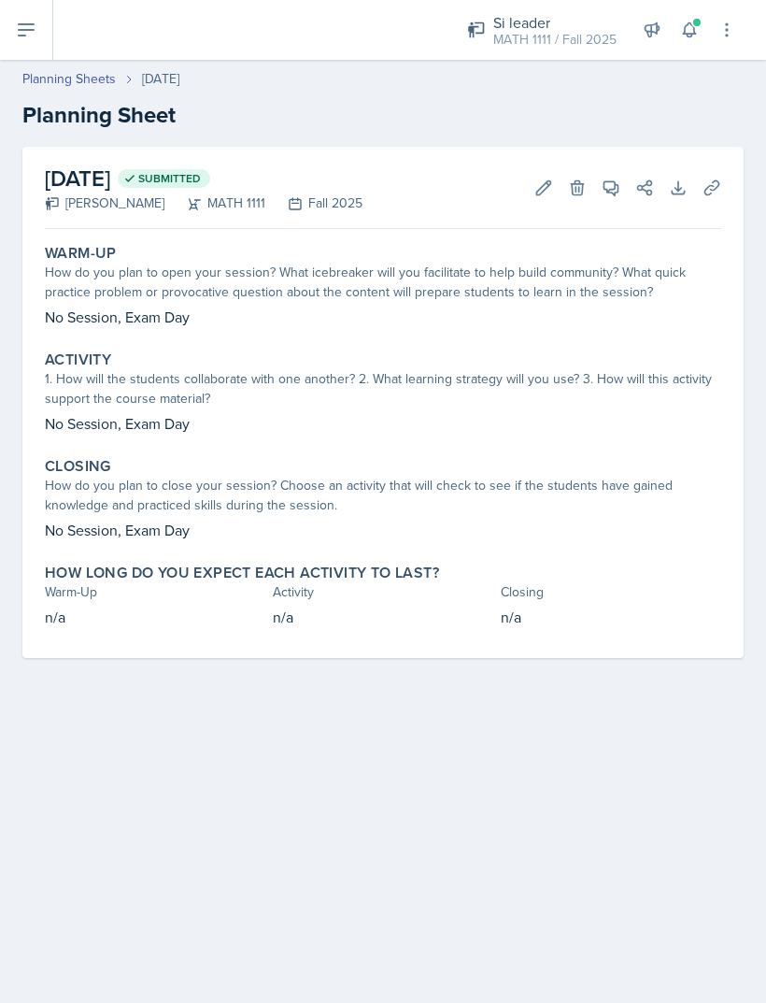
click at [76, 85] on link "Planning Sheets" at bounding box center [68, 79] width 93 height 20
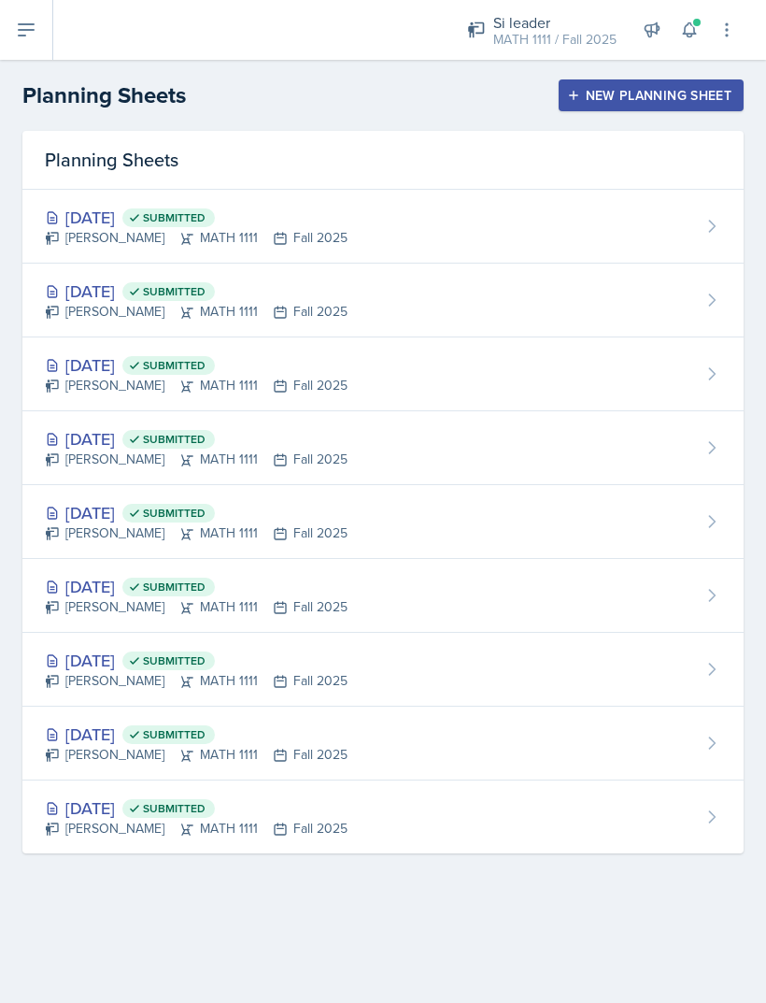
click at [351, 463] on div "Sep 8th, 2025 Submitted LaNiesha Sparks MATH 1111 Fall 2025" at bounding box center [382, 448] width 721 height 74
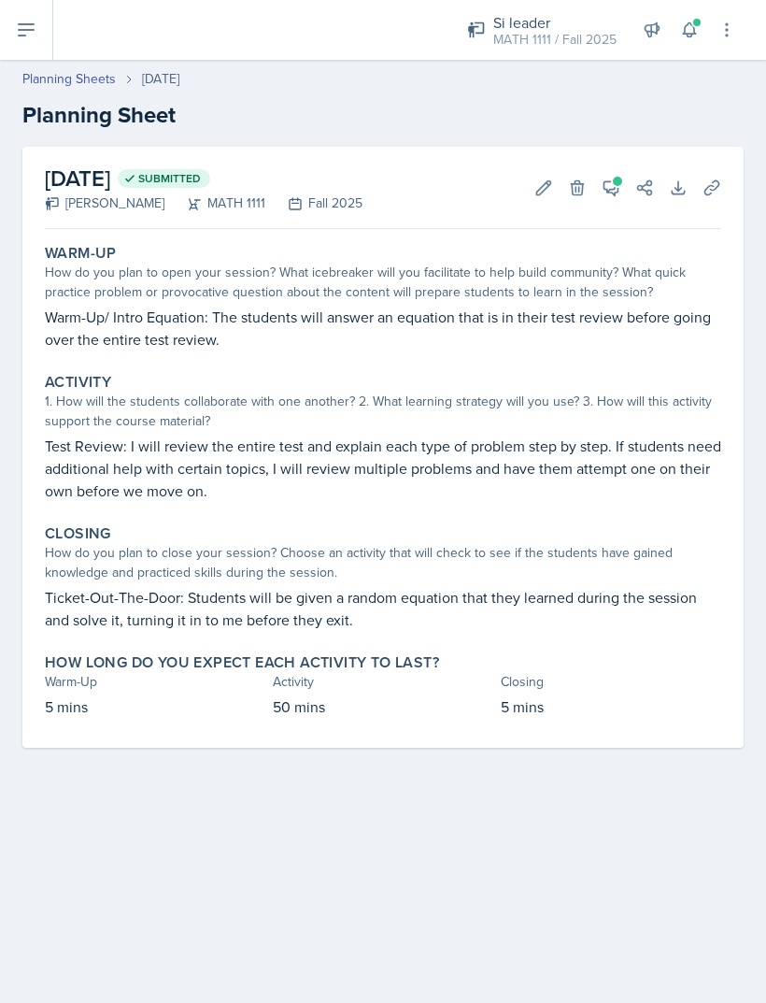
click at [619, 187] on icon at bounding box center [612, 188] width 14 height 14
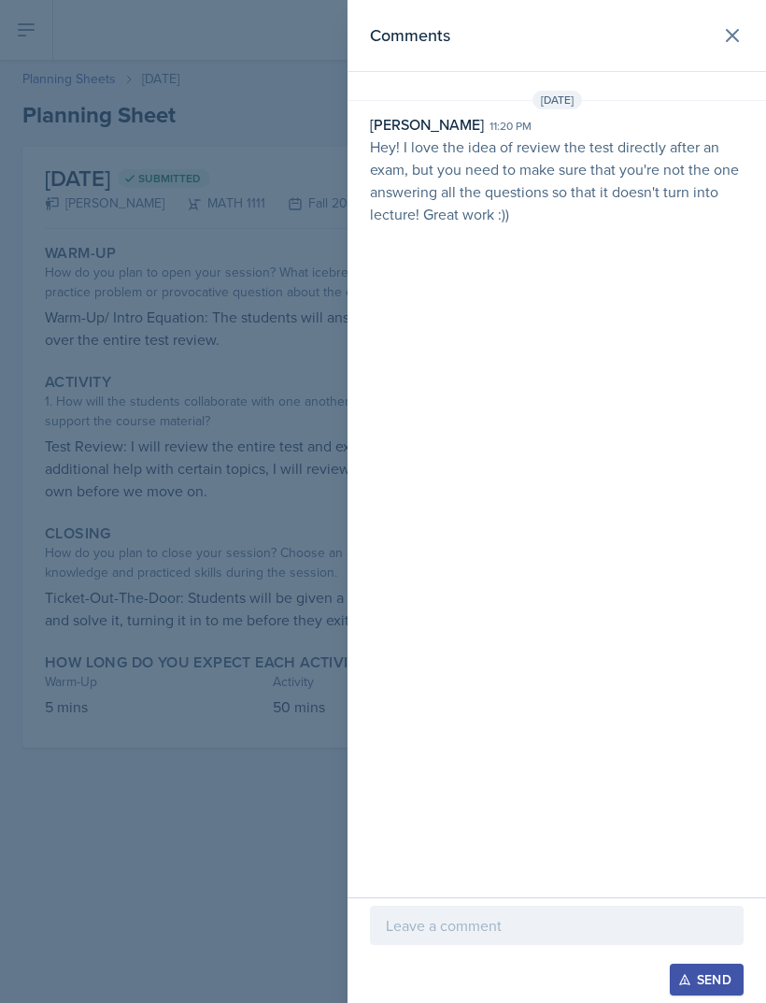
click at [734, 93] on div "Sep 10th, 2025" at bounding box center [557, 100] width 419 height 19
click at [292, 164] on div at bounding box center [383, 501] width 766 height 1003
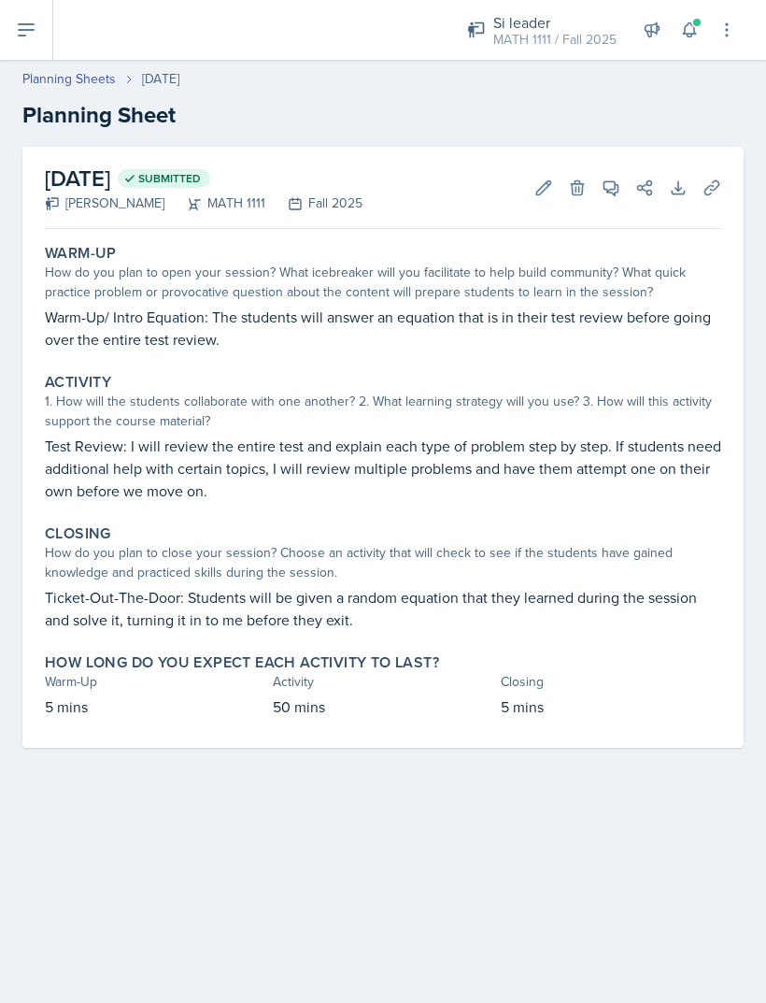
click at [94, 78] on link "Planning Sheets" at bounding box center [68, 79] width 93 height 20
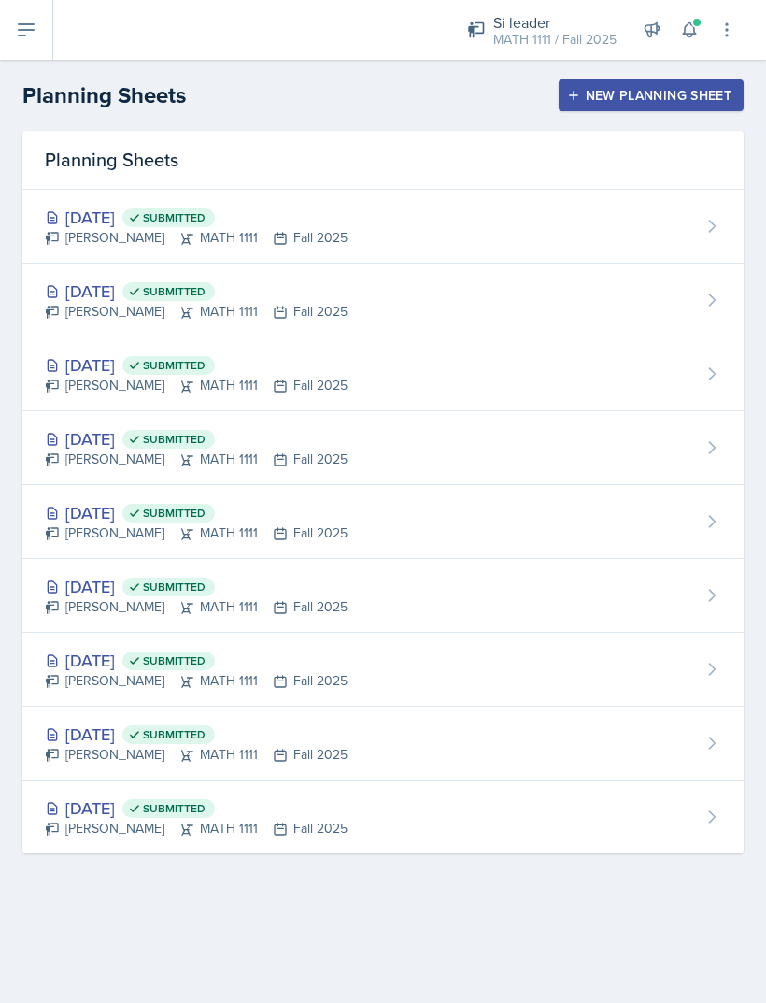
click at [286, 539] on div "LaNiesha Sparks MATH 1111 Fall 2025" at bounding box center [196, 533] width 303 height 20
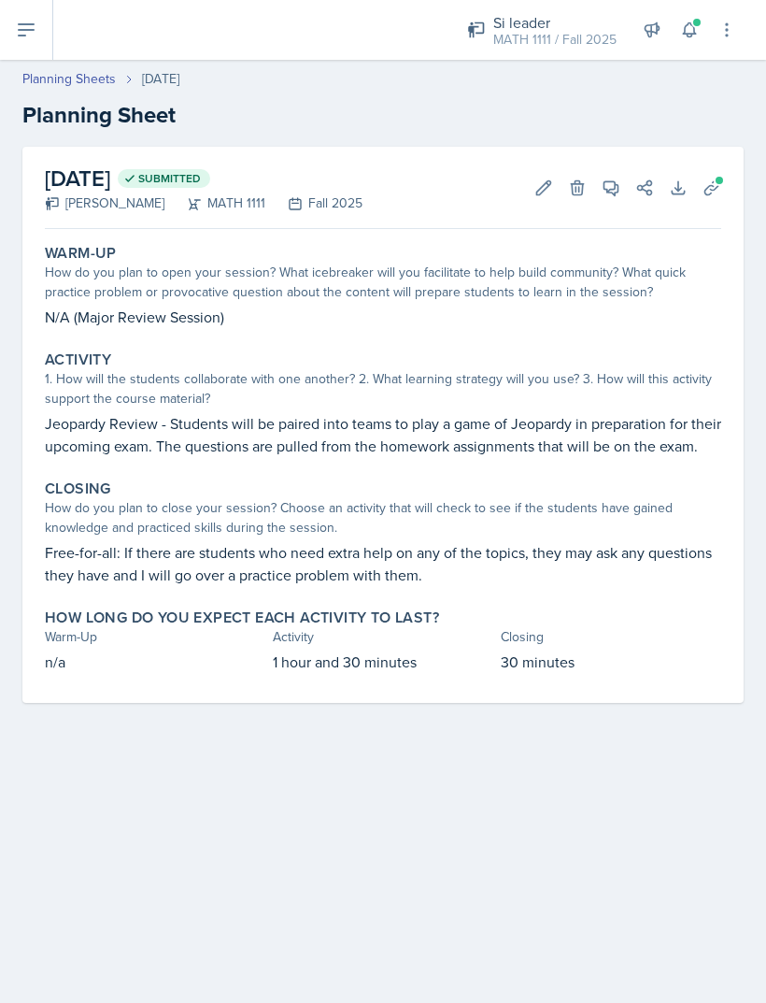
click at [64, 87] on link "Planning Sheets" at bounding box center [68, 79] width 93 height 20
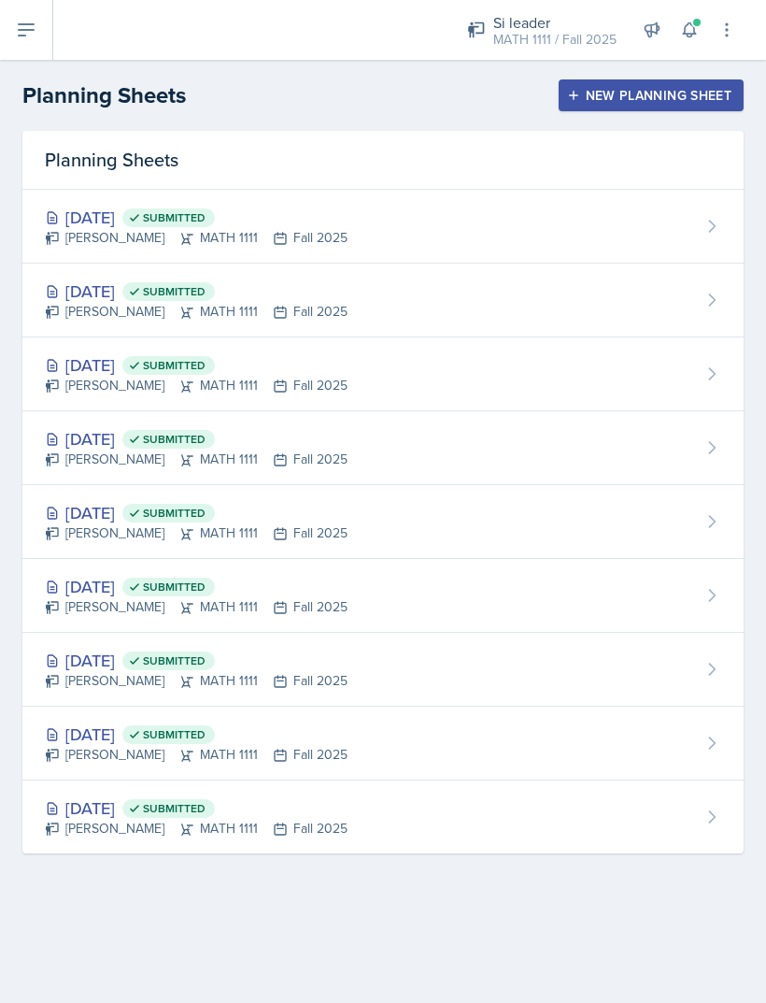
click at [206, 222] on span "Submitted" at bounding box center [174, 217] width 63 height 15
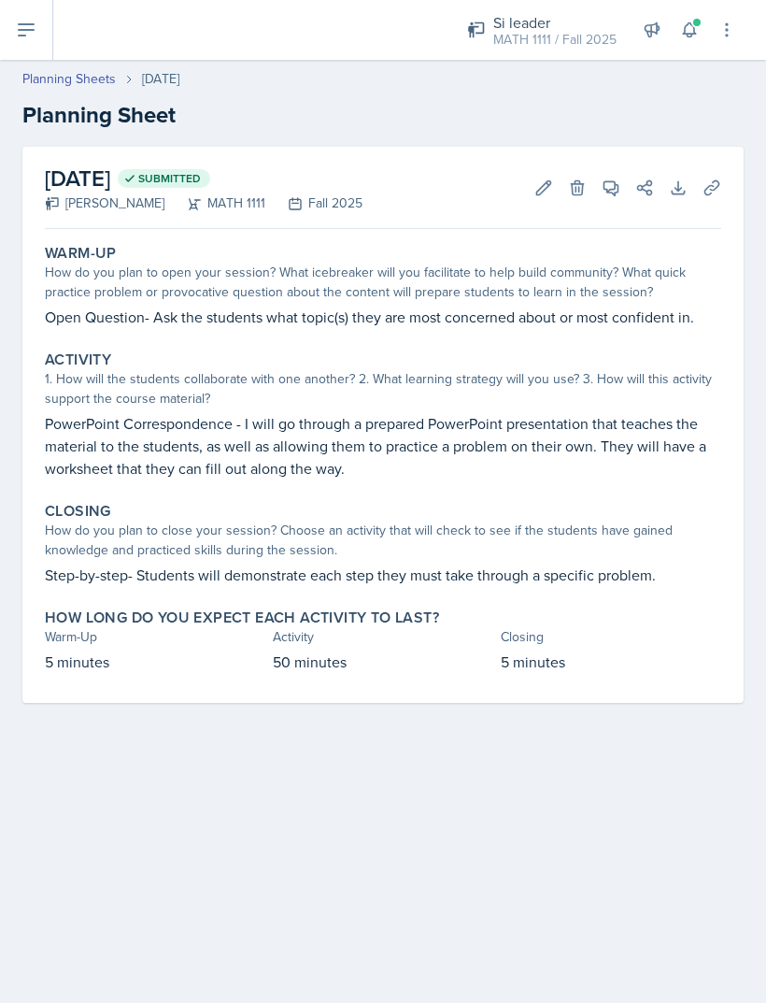
click at [612, 192] on icon at bounding box center [612, 188] width 14 height 14
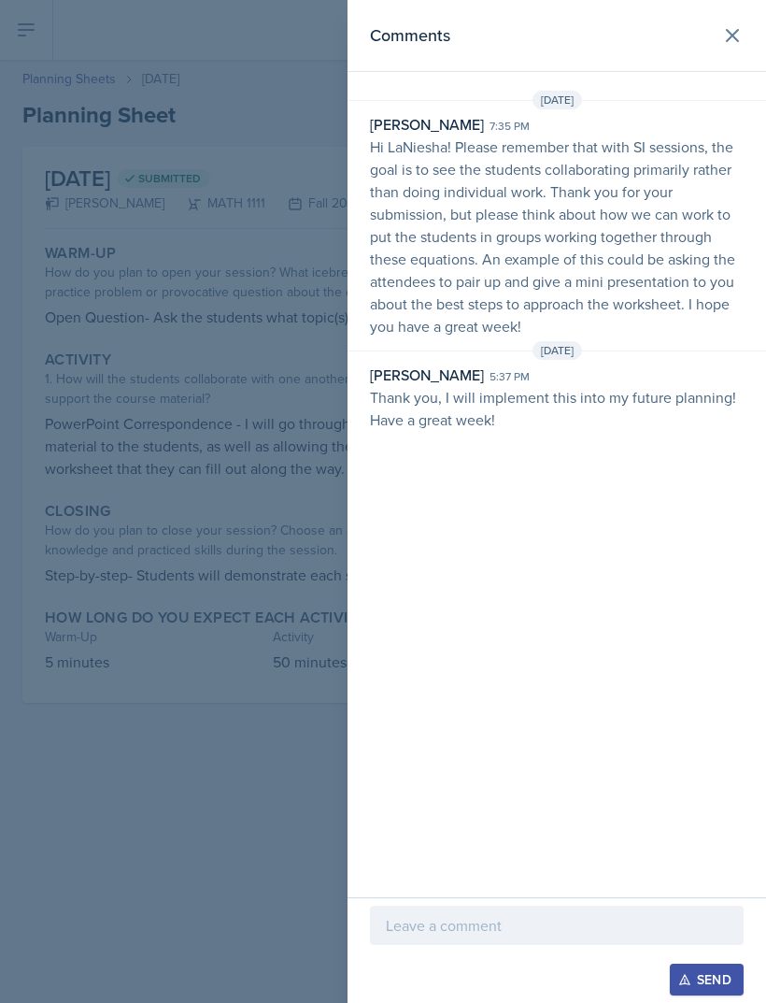
click at [735, 90] on div "Comments Sep 15th, 2025 Nakiya Ham-Bloomquist 7:35 pm Hi LaNiesha! Please remem…" at bounding box center [557, 448] width 419 height 897
click at [732, 87] on div "Comments Sep 15th, 2025 Nakiya Ham-Bloomquist 7:35 pm Hi LaNiesha! Please remem…" at bounding box center [557, 448] width 419 height 897
click at [321, 87] on div at bounding box center [383, 501] width 766 height 1003
